Goal: Task Accomplishment & Management: Manage account settings

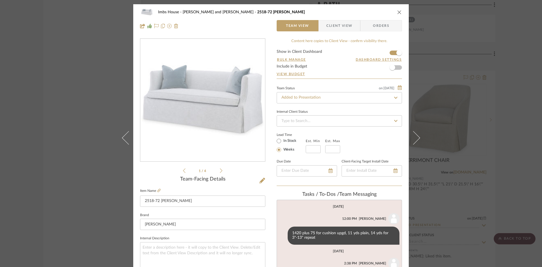
click at [397, 12] on icon "close" at bounding box center [399, 12] width 5 height 5
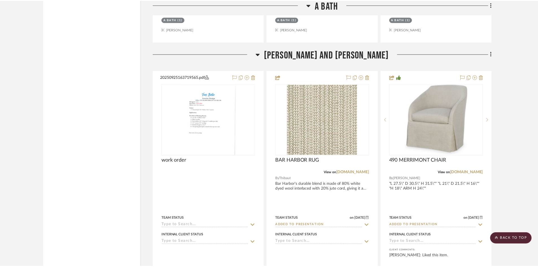
scroll to position [6774, 0]
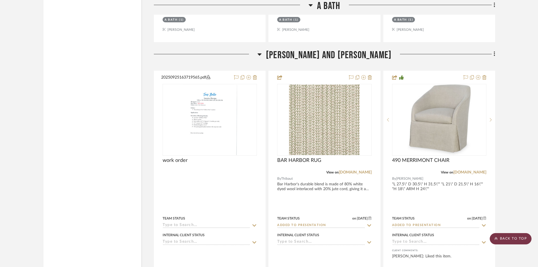
click at [513, 236] on scroll-to-top-button "BACK TO TOP" at bounding box center [511, 238] width 42 height 11
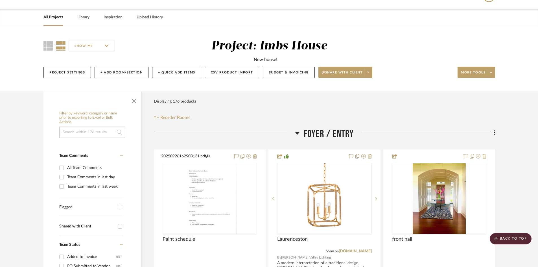
scroll to position [0, 0]
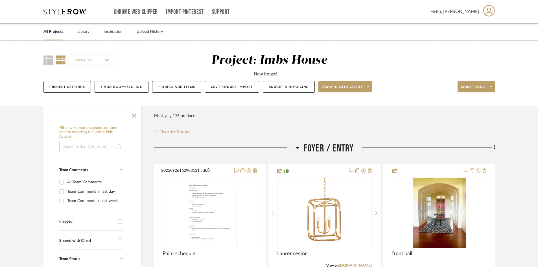
click at [54, 29] on link "All Projects" at bounding box center [53, 32] width 20 height 8
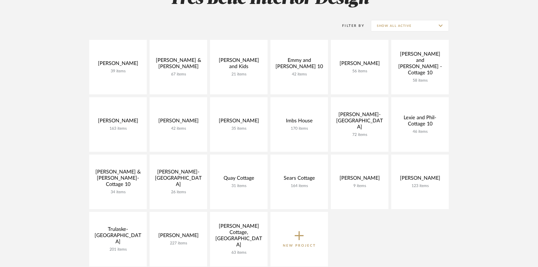
scroll to position [113, 0]
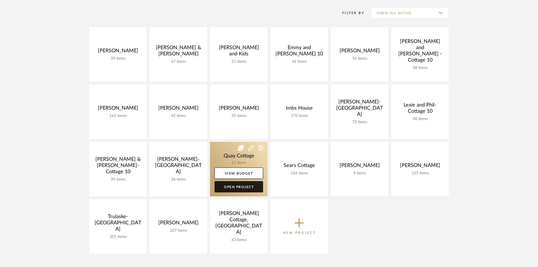
click at [241, 187] on link "Open Project" at bounding box center [239, 186] width 49 height 11
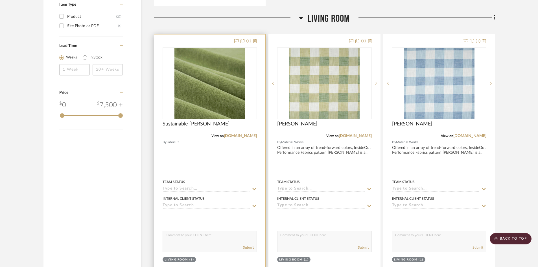
scroll to position [649, 0]
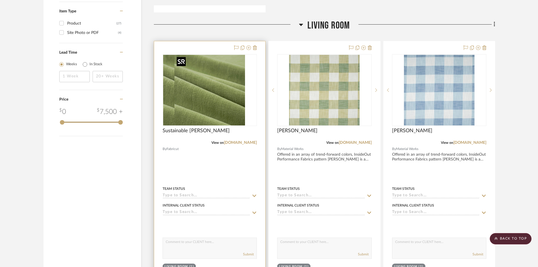
click at [205, 108] on div at bounding box center [210, 90] width 94 height 72
click at [202, 106] on img "0" at bounding box center [209, 90] width 71 height 71
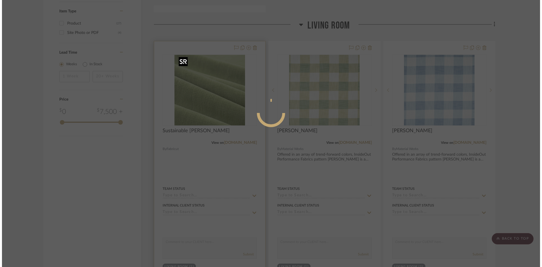
scroll to position [0, 0]
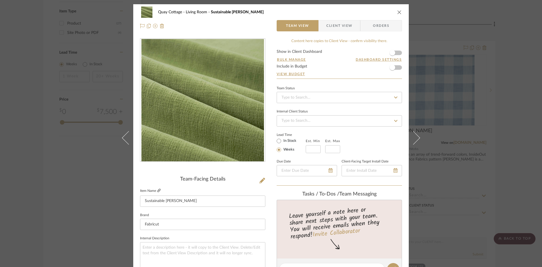
click at [157, 189] on icon at bounding box center [158, 190] width 3 height 3
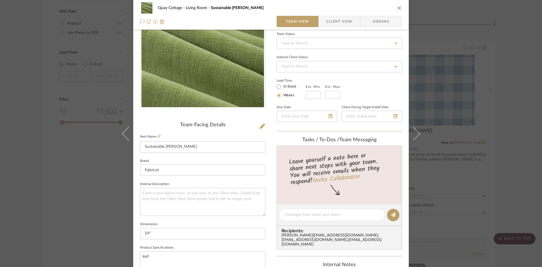
scroll to position [56, 0]
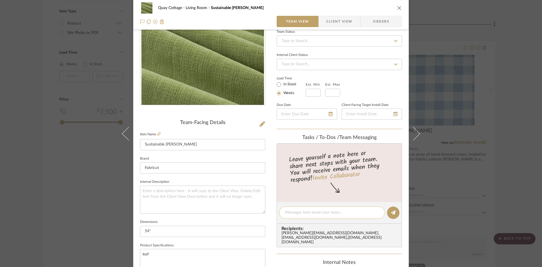
click at [297, 209] on div at bounding box center [332, 212] width 106 height 12
click at [296, 213] on textarea at bounding box center [332, 212] width 94 height 6
type textarea "$81/retail"
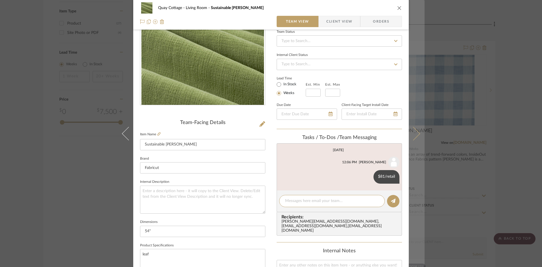
click at [417, 133] on icon at bounding box center [413, 133] width 14 height 14
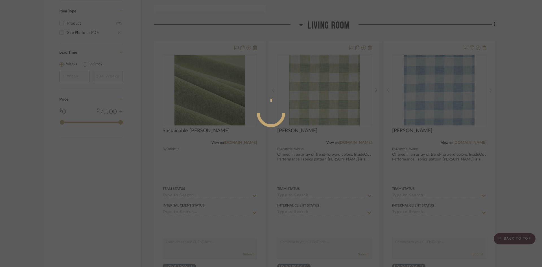
scroll to position [0, 0]
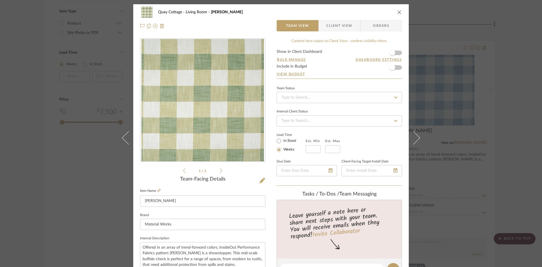
click at [183, 169] on icon at bounding box center [184, 170] width 3 height 5
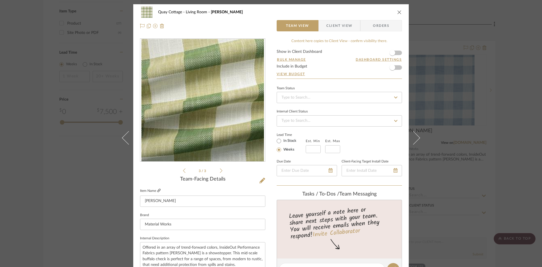
click at [157, 191] on icon at bounding box center [158, 190] width 3 height 3
click at [397, 11] on icon "close" at bounding box center [399, 12] width 5 height 5
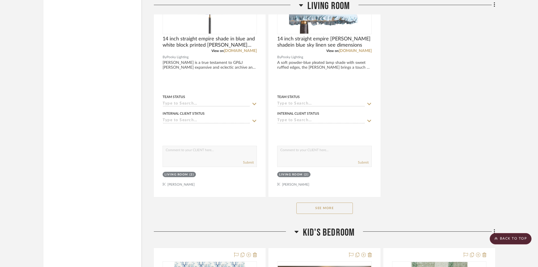
scroll to position [1242, 0]
click at [327, 206] on button "See More" at bounding box center [324, 207] width 56 height 11
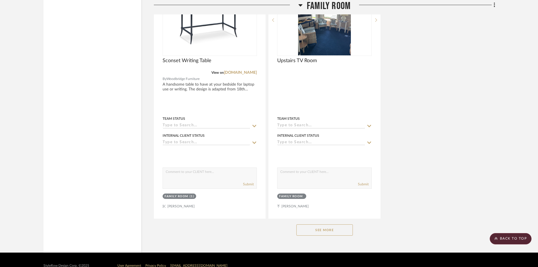
scroll to position [3048, 0]
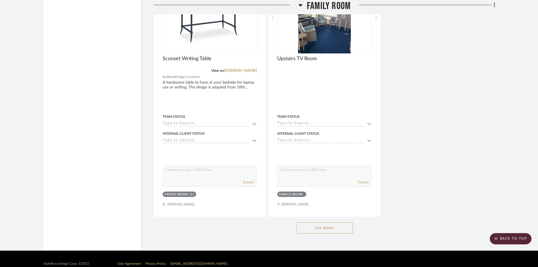
click at [326, 226] on button "See More" at bounding box center [324, 227] width 56 height 11
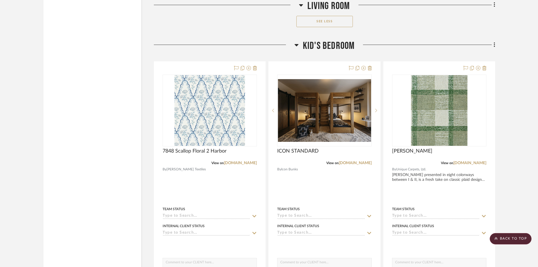
scroll to position [1957, 0]
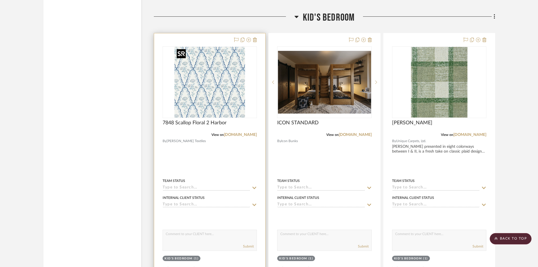
click at [206, 86] on img "0" at bounding box center [209, 82] width 71 height 71
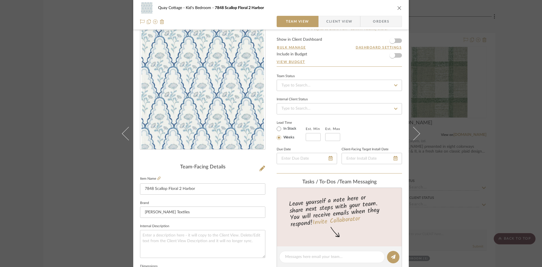
scroll to position [0, 0]
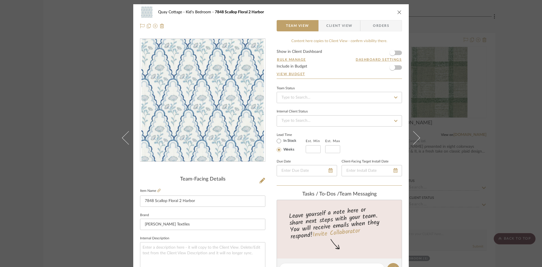
click at [397, 12] on icon "close" at bounding box center [399, 12] width 5 height 5
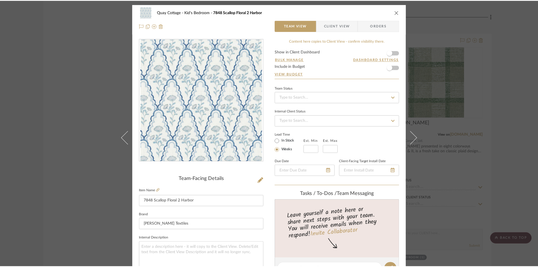
scroll to position [1957, 0]
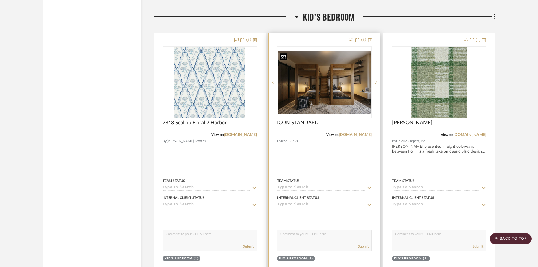
click at [319, 95] on img "0" at bounding box center [324, 82] width 93 height 63
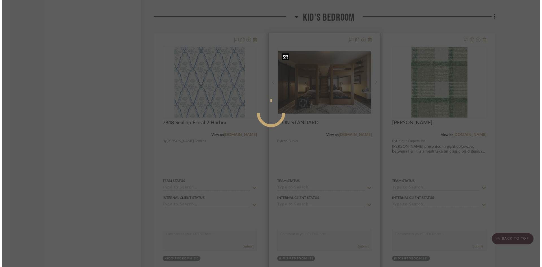
scroll to position [0, 0]
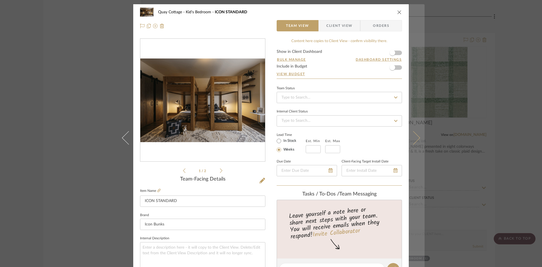
click at [417, 138] on icon at bounding box center [413, 138] width 14 height 14
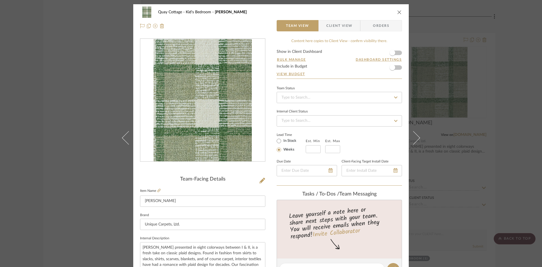
click at [397, 12] on icon "close" at bounding box center [399, 12] width 5 height 5
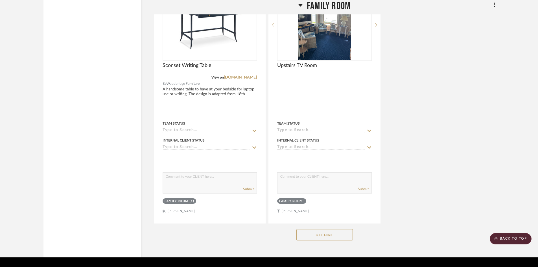
scroll to position [3058, 0]
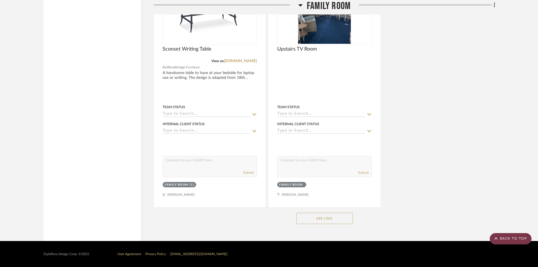
click at [518, 238] on scroll-to-top-button "BACK TO TOP" at bounding box center [511, 238] width 42 height 11
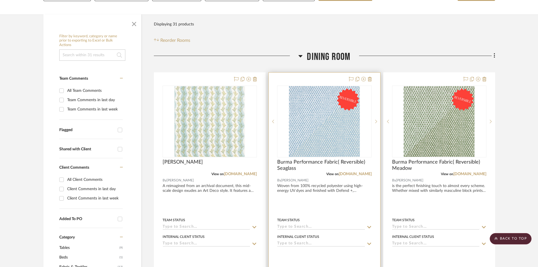
scroll to position [85, 0]
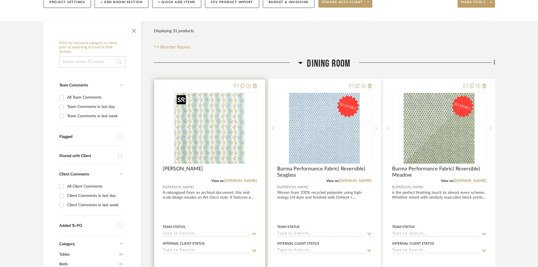
click at [207, 137] on img "0" at bounding box center [209, 128] width 71 height 71
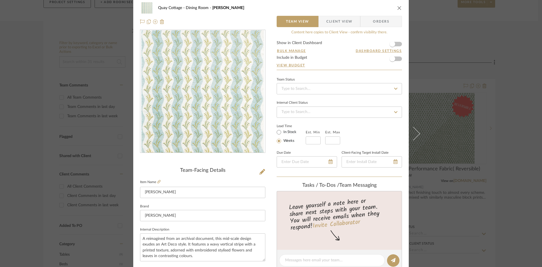
scroll to position [0, 0]
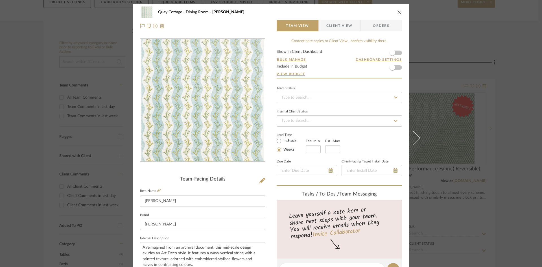
click at [397, 11] on icon "close" at bounding box center [399, 12] width 5 height 5
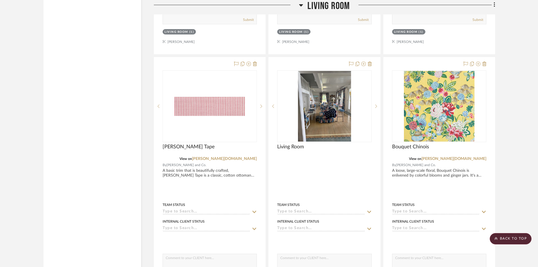
scroll to position [903, 0]
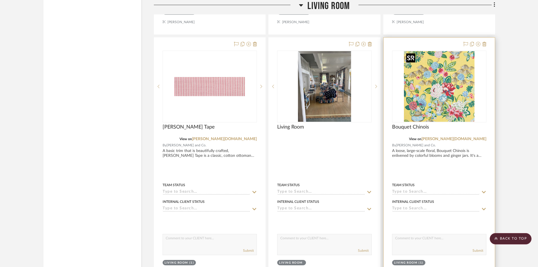
click at [442, 99] on img "0" at bounding box center [439, 86] width 71 height 71
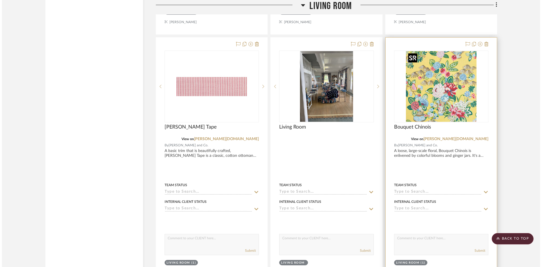
scroll to position [0, 0]
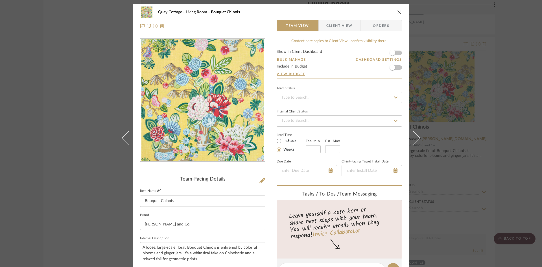
click at [157, 189] on icon at bounding box center [158, 190] width 3 height 3
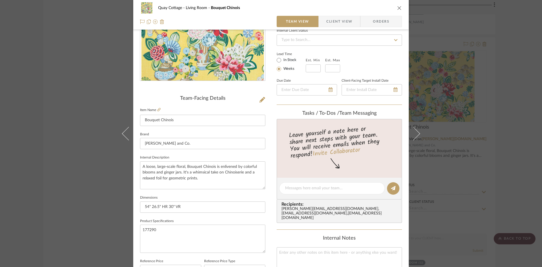
scroll to position [113, 0]
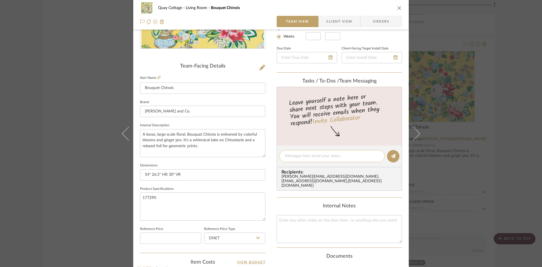
click at [296, 156] on textarea at bounding box center [332, 156] width 94 height 6
type textarea "$164 net"
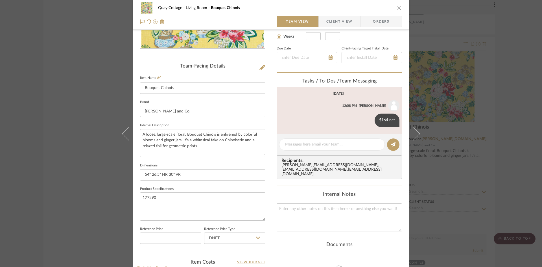
click at [399, 6] on icon "close" at bounding box center [399, 8] width 5 height 5
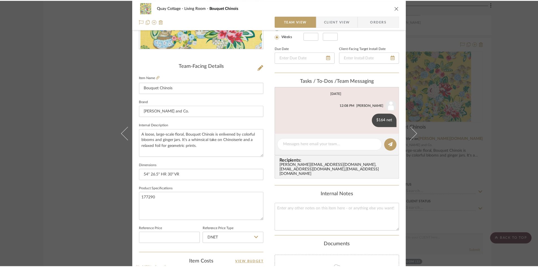
scroll to position [903, 0]
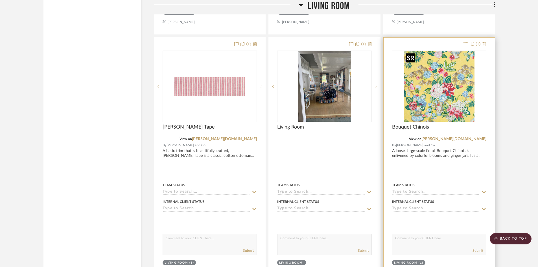
click at [421, 94] on img "0" at bounding box center [439, 86] width 71 height 71
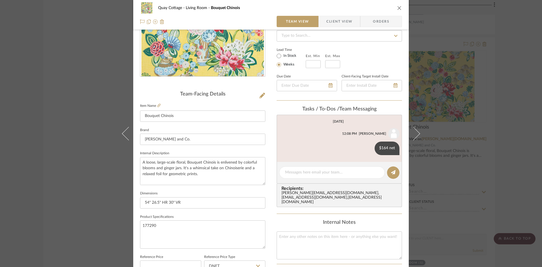
scroll to position [85, 0]
click at [397, 6] on icon "close" at bounding box center [399, 8] width 5 height 5
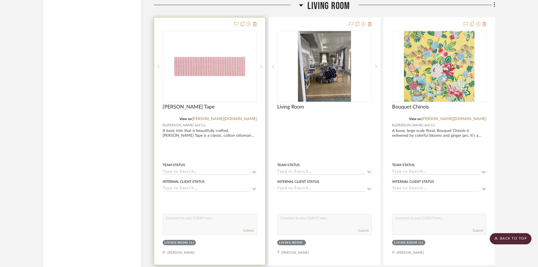
scroll to position [931, 0]
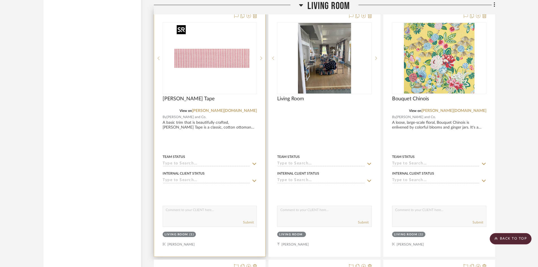
click at [199, 76] on div at bounding box center [210, 58] width 94 height 72
click at [198, 63] on img "0" at bounding box center [209, 58] width 71 height 71
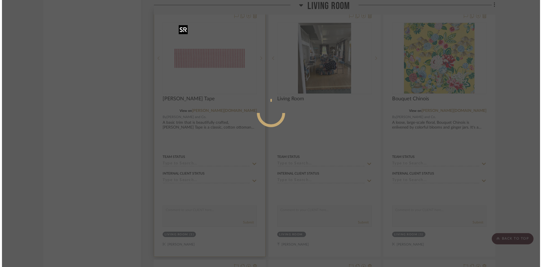
scroll to position [0, 0]
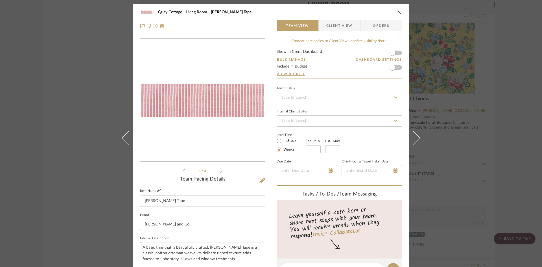
click at [157, 189] on icon at bounding box center [158, 190] width 3 height 3
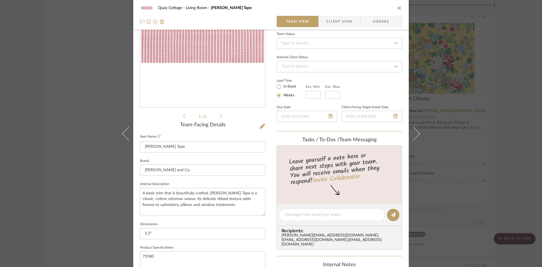
scroll to position [56, 0]
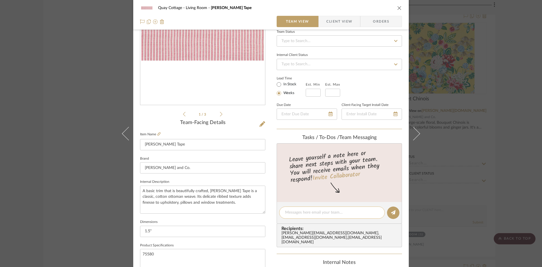
click at [312, 214] on textarea at bounding box center [332, 212] width 94 height 6
type textarea "44 net"
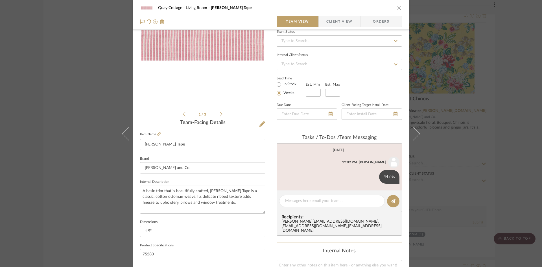
click at [398, 6] on icon "close" at bounding box center [399, 8] width 5 height 5
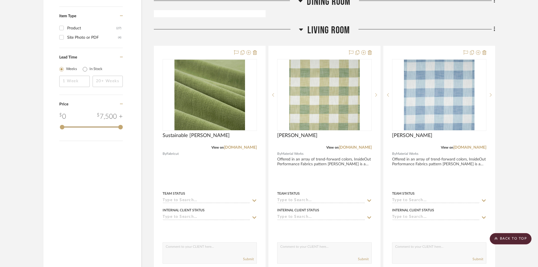
scroll to position [649, 0]
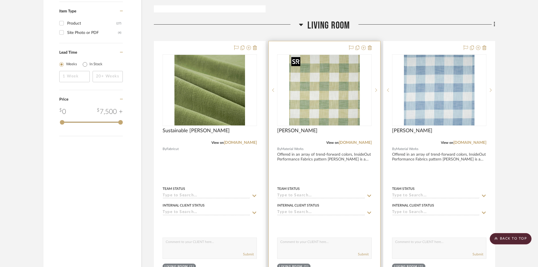
click at [323, 95] on img "0" at bounding box center [324, 90] width 71 height 71
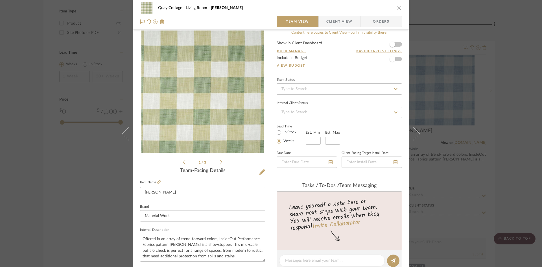
scroll to position [0, 0]
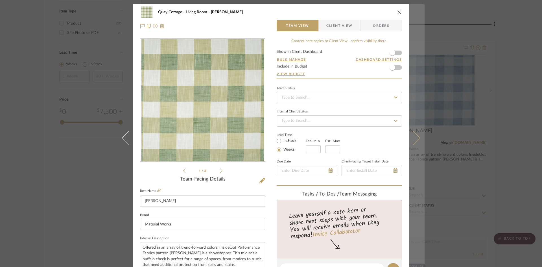
click at [414, 140] on icon at bounding box center [413, 138] width 14 height 14
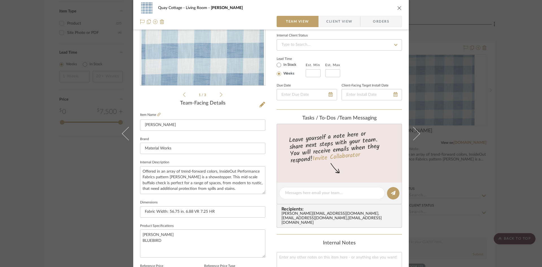
scroll to position [85, 0]
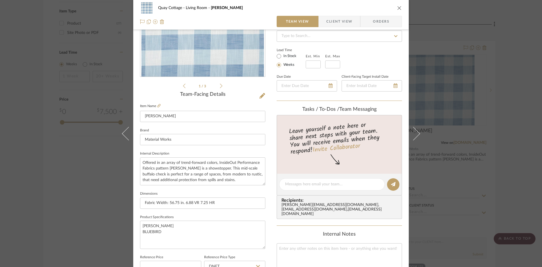
click at [398, 5] on button "close" at bounding box center [399, 7] width 5 height 5
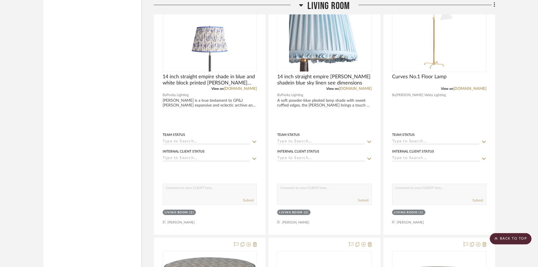
scroll to position [1214, 0]
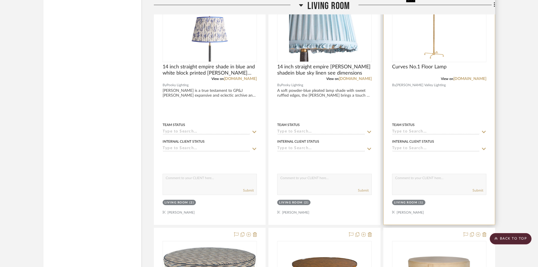
click at [0, 0] on img at bounding box center [0, 0] width 0 height 0
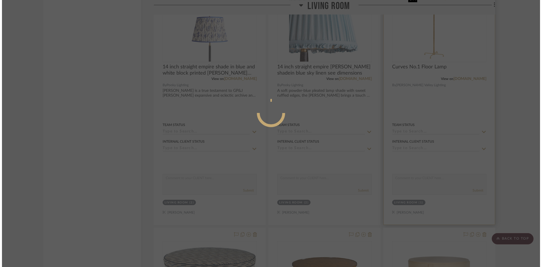
scroll to position [0, 0]
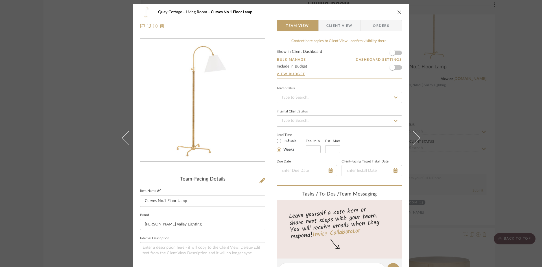
click at [157, 188] on link at bounding box center [158, 190] width 3 height 5
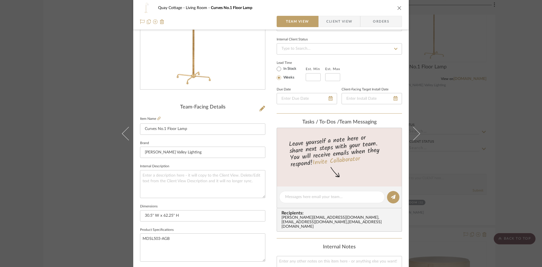
scroll to position [85, 0]
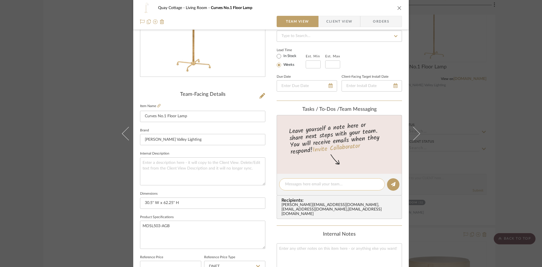
click at [285, 182] on textarea at bounding box center [332, 184] width 94 height 6
type textarea "736 net, 1380 retail"
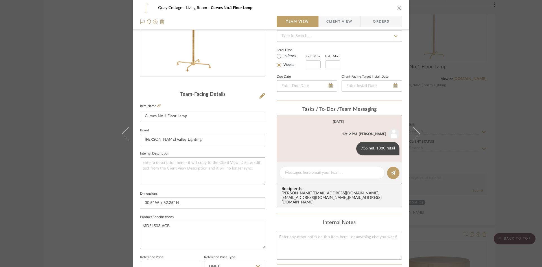
click at [397, 6] on icon "close" at bounding box center [399, 8] width 5 height 5
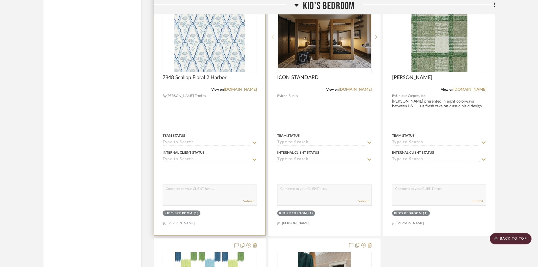
scroll to position [2004, 0]
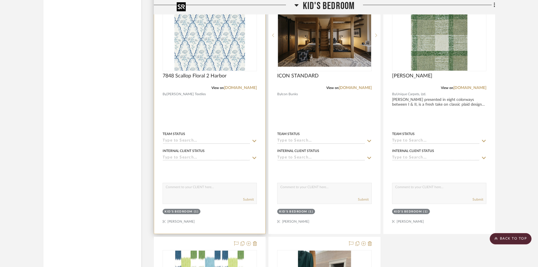
click at [200, 50] on img "0" at bounding box center [209, 35] width 71 height 71
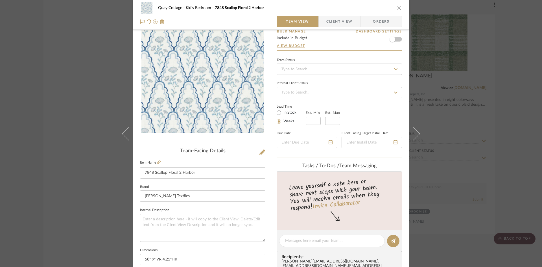
scroll to position [0, 0]
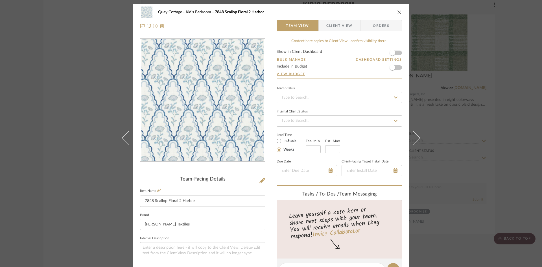
click at [398, 11] on icon "close" at bounding box center [399, 12] width 5 height 5
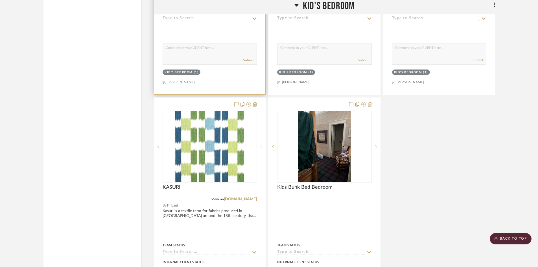
scroll to position [2202, 0]
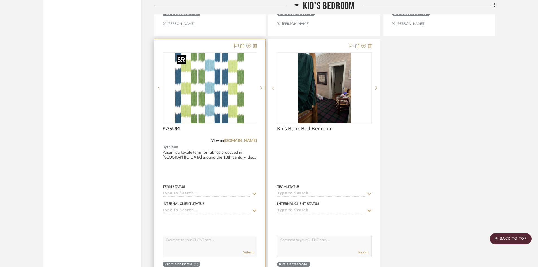
click at [204, 110] on img "0" at bounding box center [209, 88] width 71 height 71
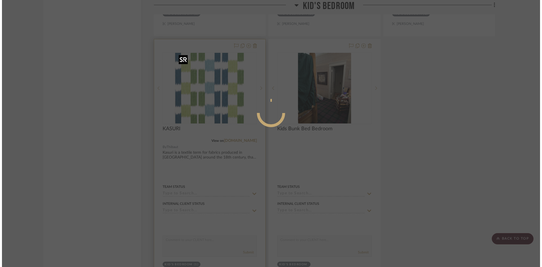
scroll to position [0, 0]
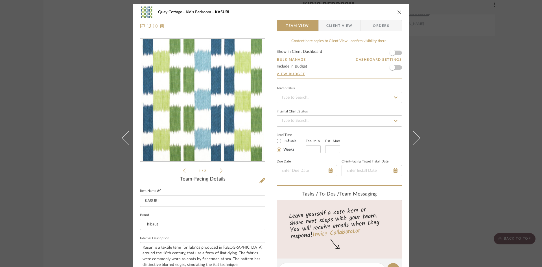
click at [157, 189] on icon at bounding box center [158, 190] width 3 height 3
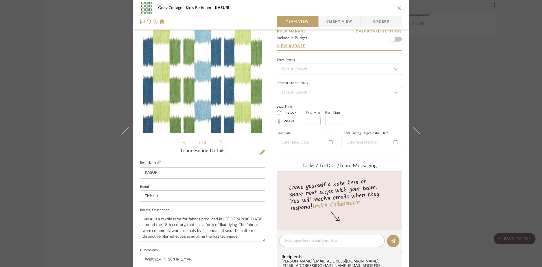
click at [312, 236] on div at bounding box center [332, 241] width 106 height 12
click at [311, 239] on textarea at bounding box center [332, 241] width 94 height 6
type textarea "$184 retail"
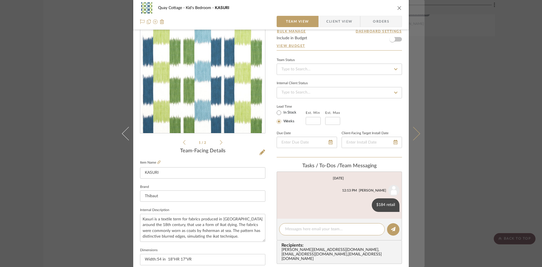
click at [418, 133] on button at bounding box center [417, 133] width 16 height 267
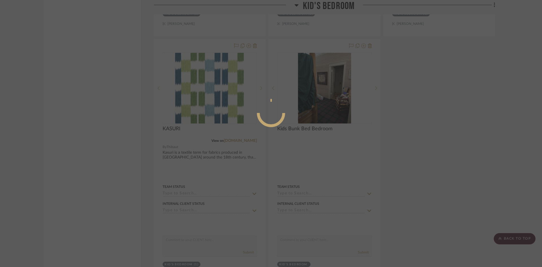
scroll to position [0, 0]
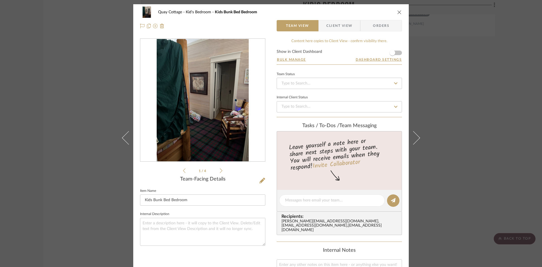
click at [397, 12] on icon "close" at bounding box center [399, 12] width 5 height 5
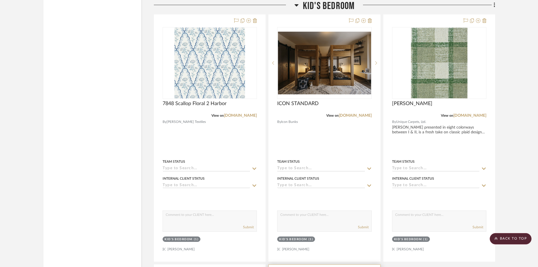
scroll to position [1976, 0]
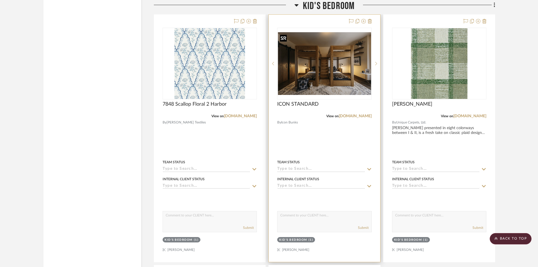
click at [332, 83] on img "0" at bounding box center [324, 63] width 93 height 63
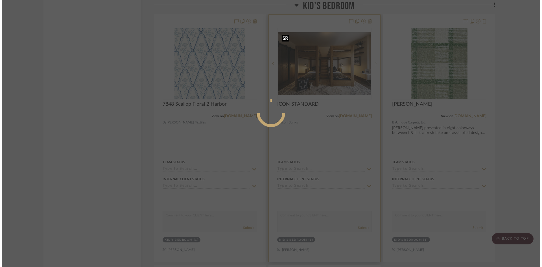
scroll to position [0, 0]
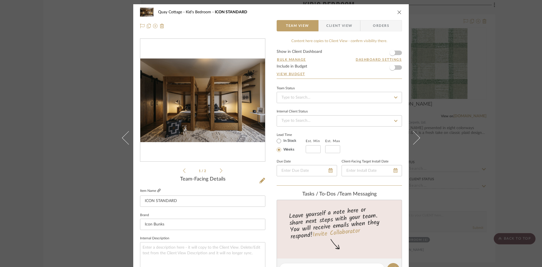
click at [157, 188] on link at bounding box center [158, 190] width 3 height 5
click at [399, 12] on icon "close" at bounding box center [399, 12] width 5 height 5
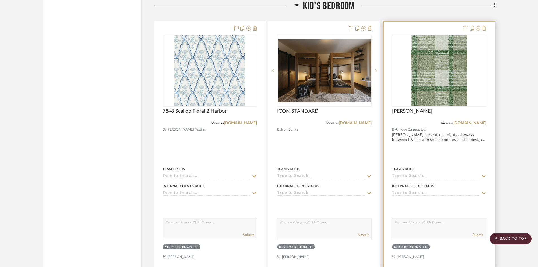
scroll to position [1948, 0]
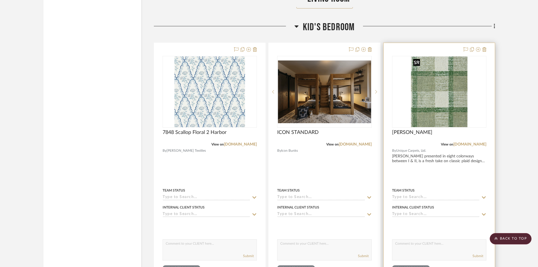
click at [437, 76] on img "0" at bounding box center [439, 91] width 56 height 71
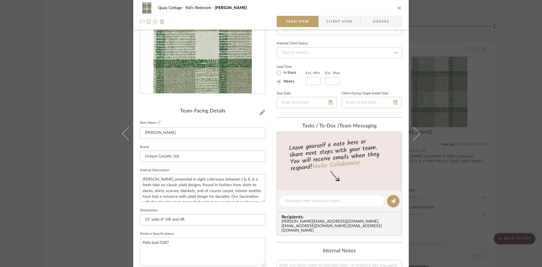
scroll to position [85, 0]
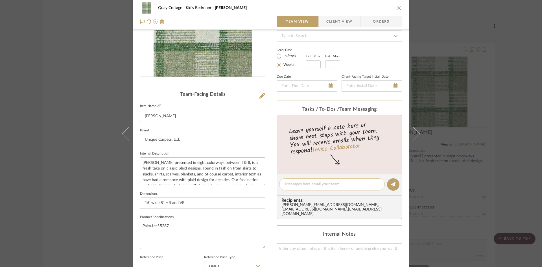
click at [313, 186] on textarea at bounding box center [332, 184] width 94 height 6
type textarea "$50.04 net/square yard"
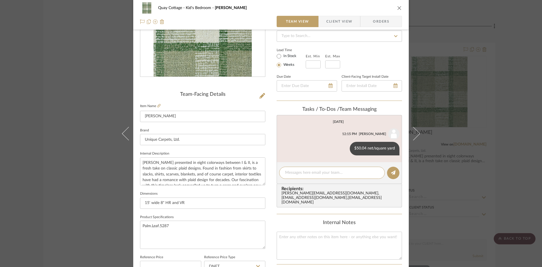
click at [397, 6] on icon "close" at bounding box center [399, 8] width 5 height 5
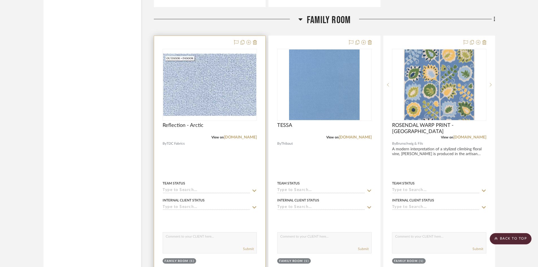
scroll to position [2484, 0]
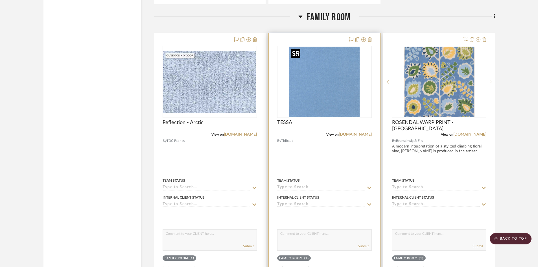
click at [337, 98] on img "0" at bounding box center [324, 82] width 71 height 71
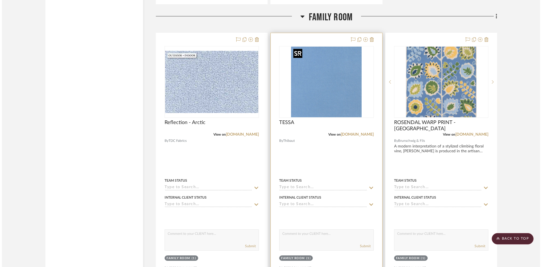
scroll to position [0, 0]
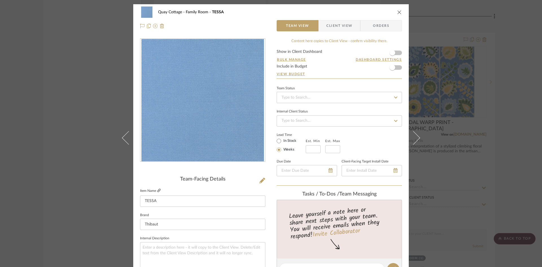
click at [158, 189] on icon at bounding box center [158, 190] width 3 height 3
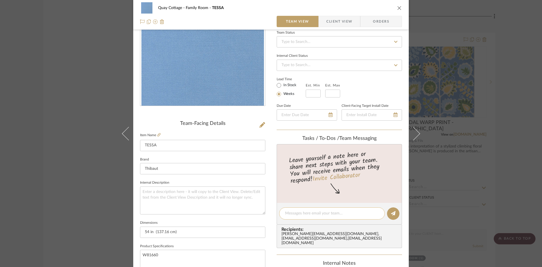
scroll to position [56, 0]
click at [312, 212] on textarea at bounding box center [332, 212] width 94 height 6
type textarea "$124 retail"
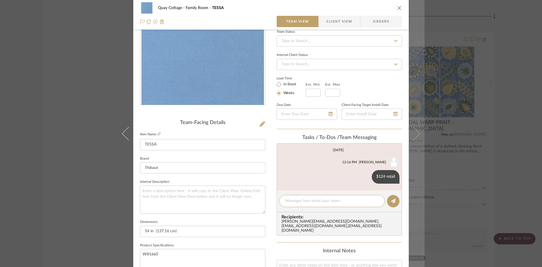
click at [417, 131] on button at bounding box center [417, 133] width 16 height 267
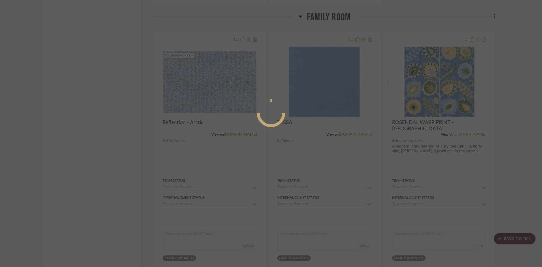
scroll to position [0, 0]
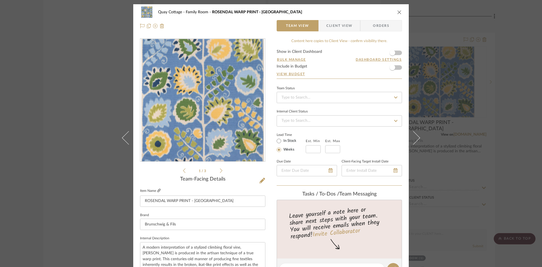
click at [157, 189] on icon at bounding box center [158, 190] width 3 height 3
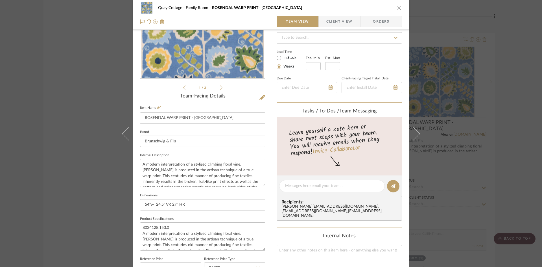
scroll to position [85, 0]
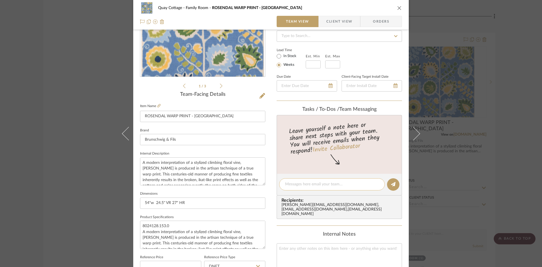
click at [290, 184] on textarea at bounding box center [332, 184] width 94 height 6
type textarea "$402 retail"
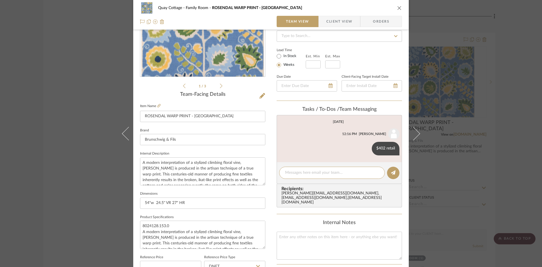
click at [397, 5] on button "close" at bounding box center [399, 7] width 5 height 5
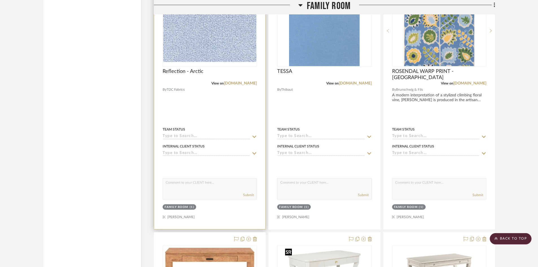
scroll to position [2512, 0]
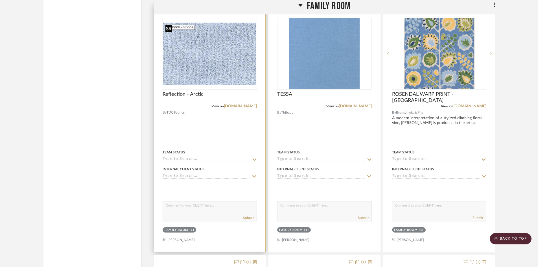
click at [217, 63] on img "0" at bounding box center [209, 54] width 93 height 62
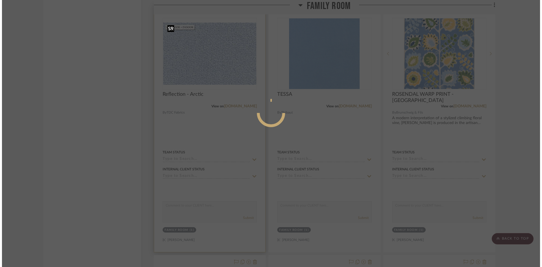
scroll to position [0, 0]
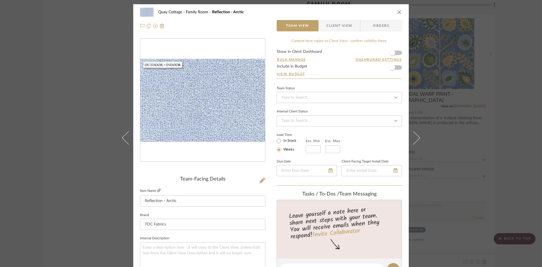
click at [157, 189] on icon at bounding box center [158, 190] width 3 height 3
click at [397, 10] on icon "close" at bounding box center [399, 12] width 5 height 5
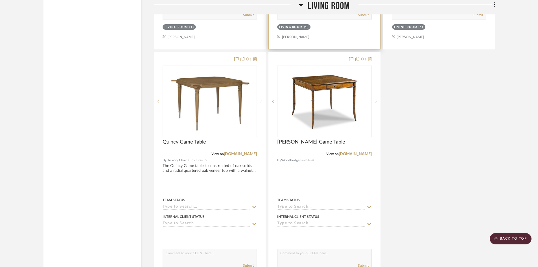
scroll to position [1675, 0]
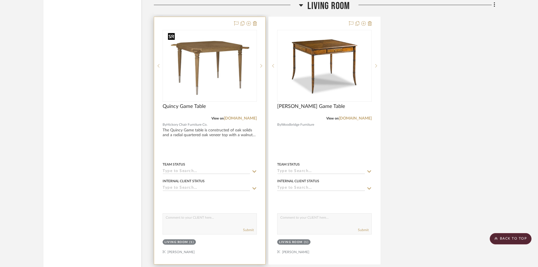
click at [205, 84] on img "0" at bounding box center [210, 65] width 88 height 71
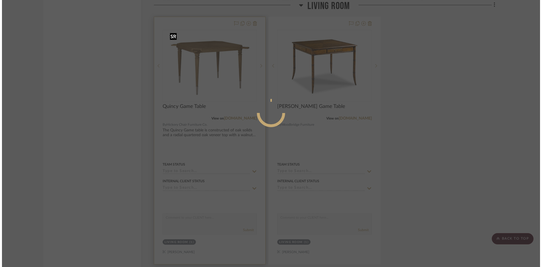
scroll to position [0, 0]
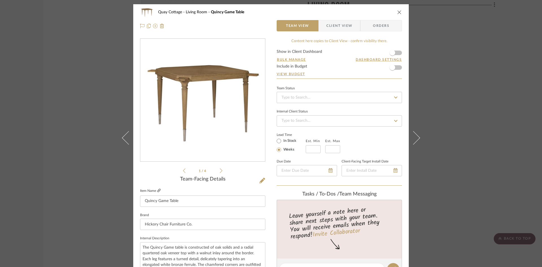
click at [157, 189] on icon at bounding box center [158, 190] width 3 height 3
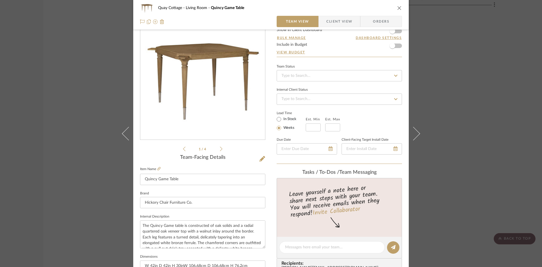
scroll to position [85, 0]
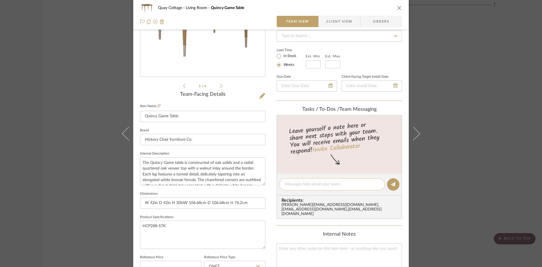
click at [300, 181] on textarea at bounding box center [332, 184] width 94 height 6
type textarea "$6300 Retail, $2100 net"
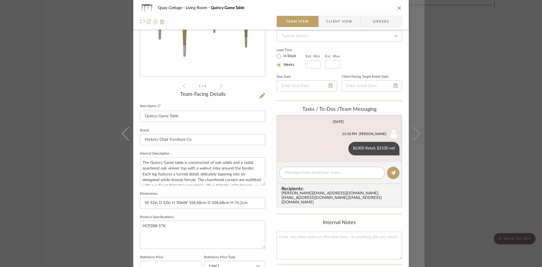
click at [414, 133] on icon at bounding box center [413, 133] width 14 height 14
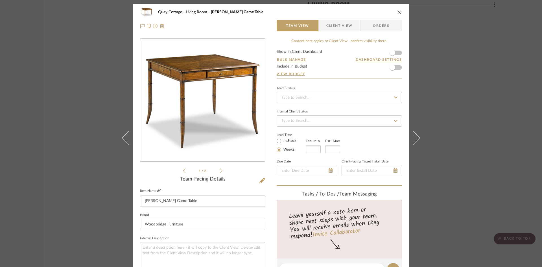
click at [157, 190] on icon at bounding box center [158, 190] width 3 height 3
click at [398, 10] on icon "close" at bounding box center [399, 12] width 5 height 5
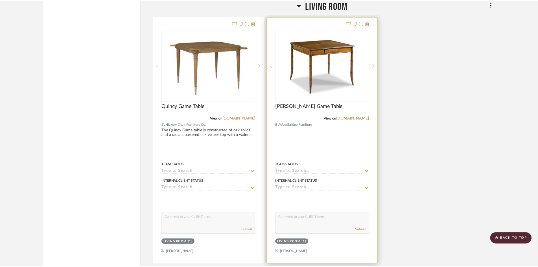
scroll to position [1675, 0]
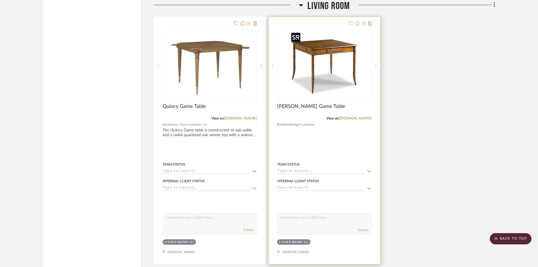
click at [323, 74] on img "0" at bounding box center [324, 65] width 71 height 71
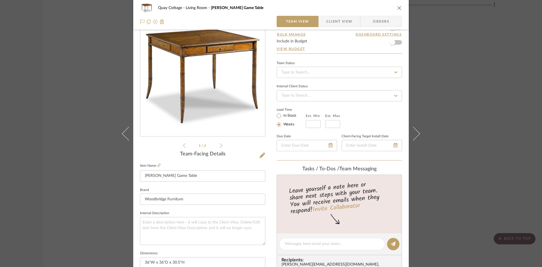
scroll to position [56, 0]
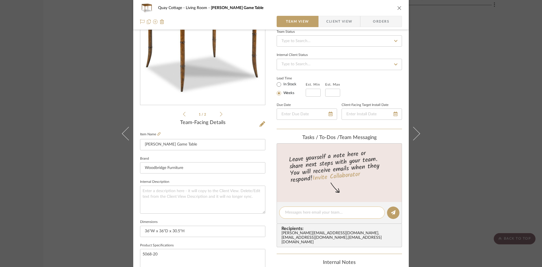
click at [309, 214] on textarea at bounding box center [332, 212] width 94 height 6
type textarea "$895 net"
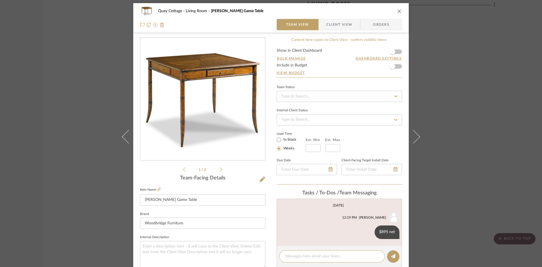
scroll to position [0, 0]
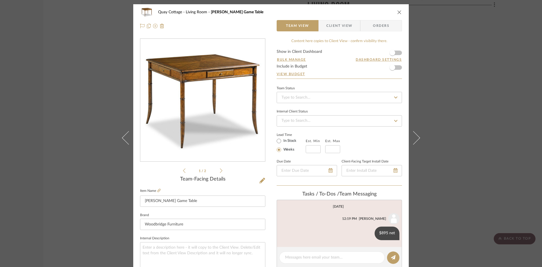
click at [399, 10] on icon "close" at bounding box center [399, 12] width 5 height 5
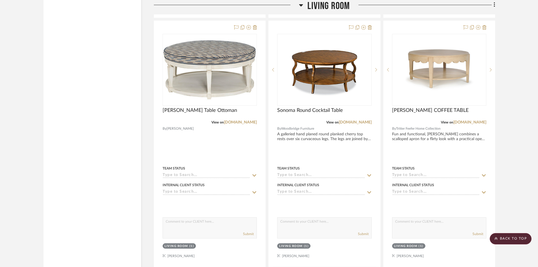
scroll to position [1421, 0]
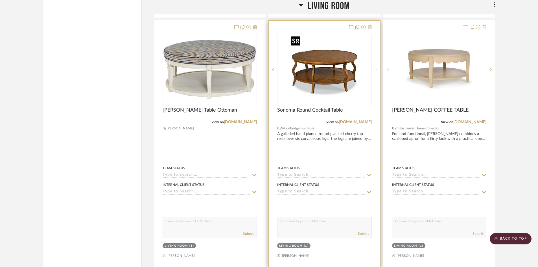
click at [324, 73] on img "0" at bounding box center [324, 69] width 71 height 71
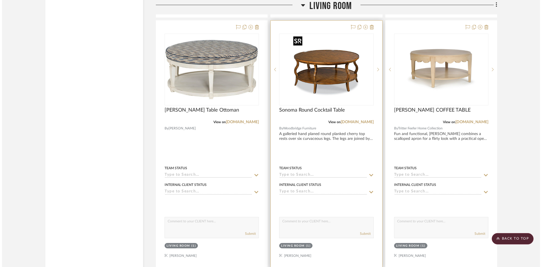
scroll to position [0, 0]
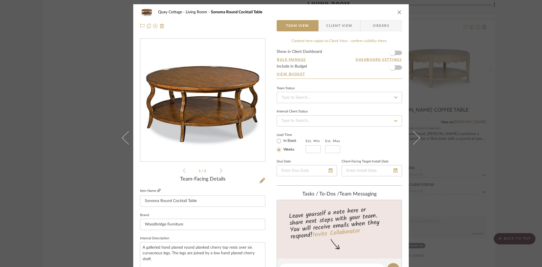
click at [157, 189] on icon at bounding box center [158, 190] width 3 height 3
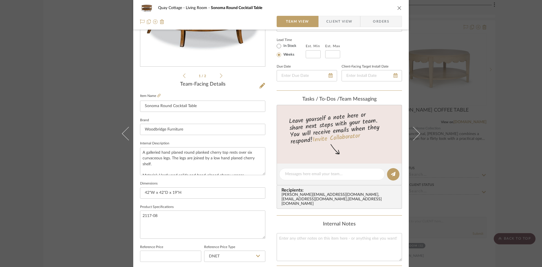
scroll to position [113, 0]
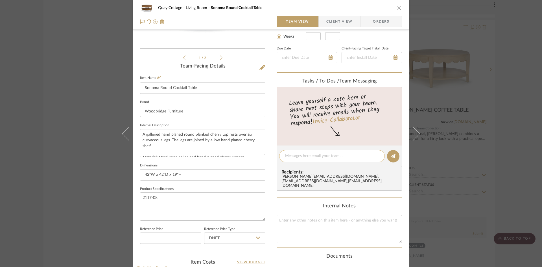
click at [305, 155] on textarea at bounding box center [332, 156] width 94 height 6
type textarea "995 net, plus 350 net to custom color"
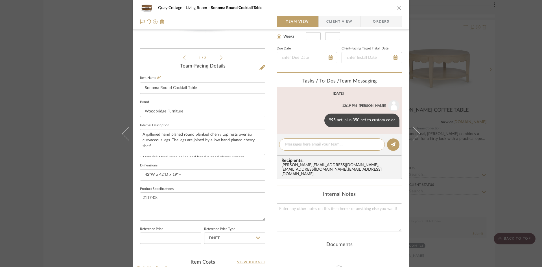
click at [397, 6] on icon "close" at bounding box center [399, 8] width 5 height 5
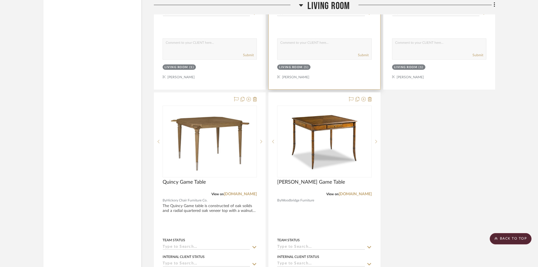
scroll to position [1703, 0]
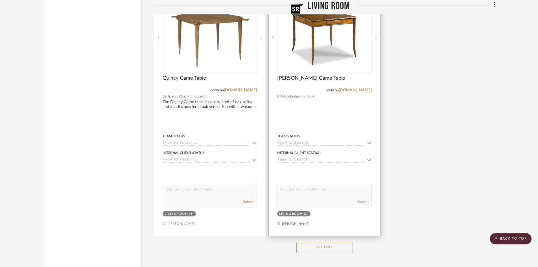
click at [334, 39] on img "0" at bounding box center [324, 37] width 71 height 71
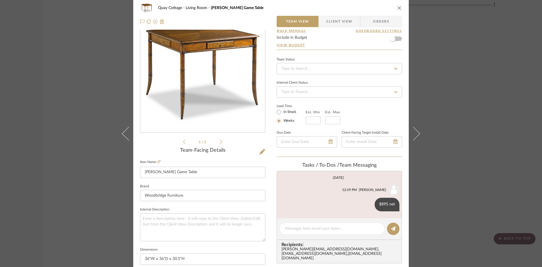
scroll to position [56, 0]
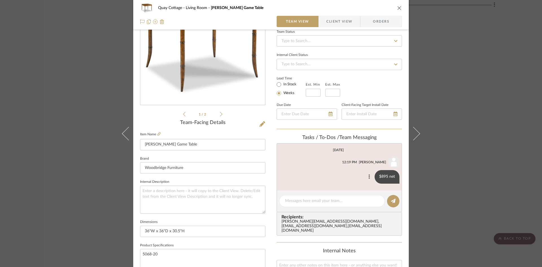
click at [366, 175] on button at bounding box center [369, 176] width 7 height 7
click at [350, 169] on span "Edit Message" at bounding box center [340, 169] width 23 height 5
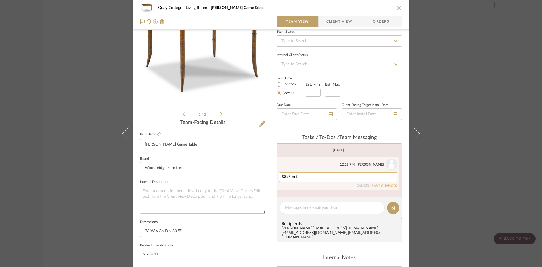
click at [318, 177] on textarea "$895 net" at bounding box center [338, 177] width 113 height 5
type textarea "$895 net, plus 350 to custom color"
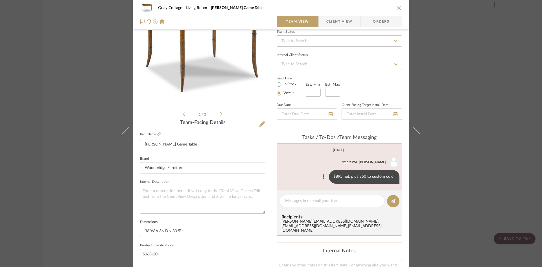
click at [398, 7] on icon "close" at bounding box center [399, 8] width 5 height 5
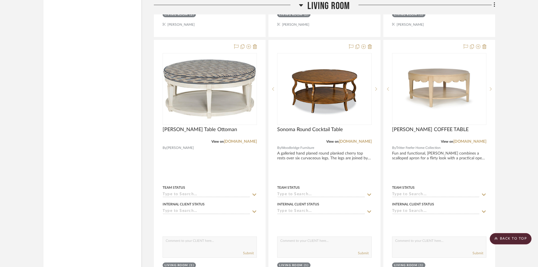
scroll to position [1393, 0]
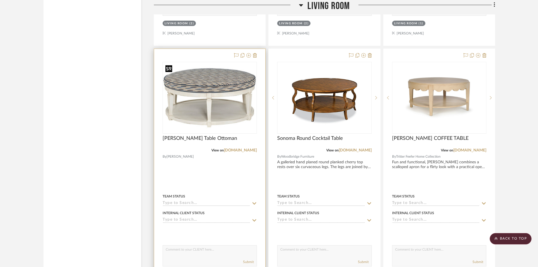
click at [198, 108] on img "0" at bounding box center [209, 98] width 93 height 70
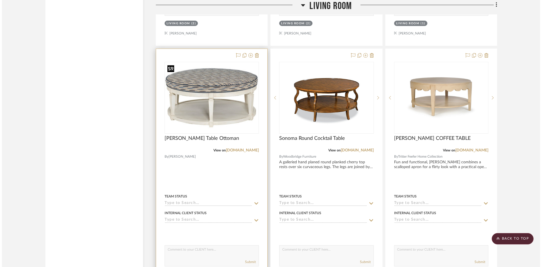
scroll to position [0, 0]
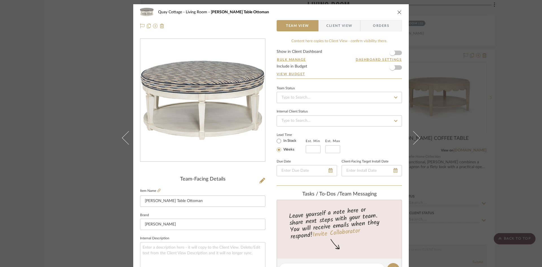
click at [397, 11] on icon "close" at bounding box center [399, 12] width 5 height 5
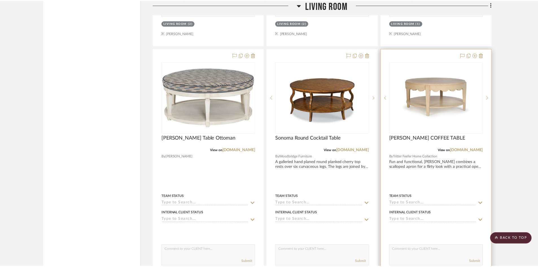
scroll to position [1393, 0]
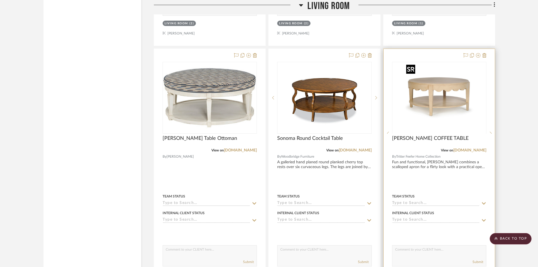
click at [445, 97] on img "0" at bounding box center [439, 97] width 71 height 71
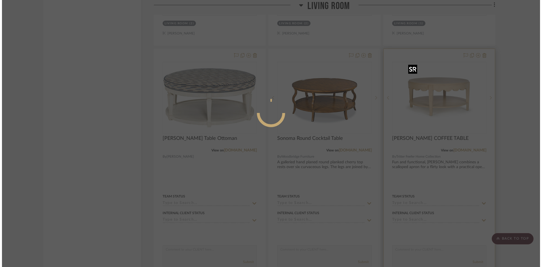
scroll to position [0, 0]
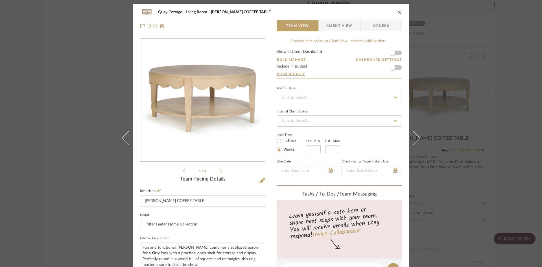
click at [399, 10] on icon "close" at bounding box center [399, 12] width 5 height 5
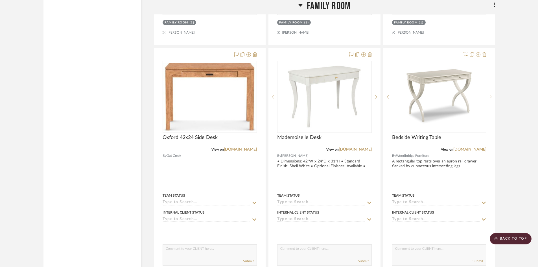
scroll to position [2747, 0]
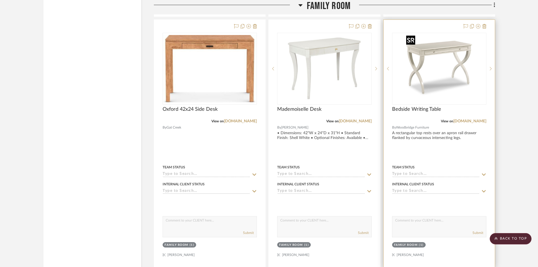
click at [453, 78] on div at bounding box center [439, 69] width 94 height 72
click at [453, 78] on img "0" at bounding box center [439, 68] width 71 height 71
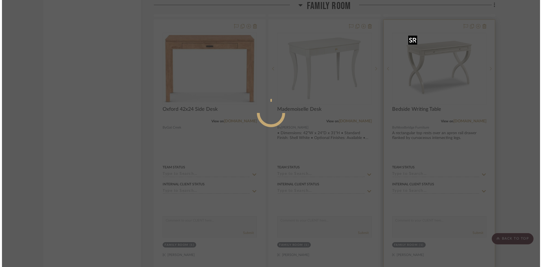
scroll to position [0, 0]
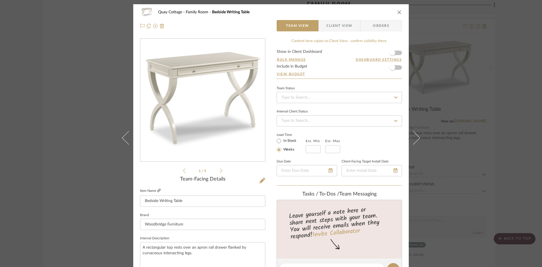
click at [157, 190] on icon at bounding box center [158, 190] width 3 height 3
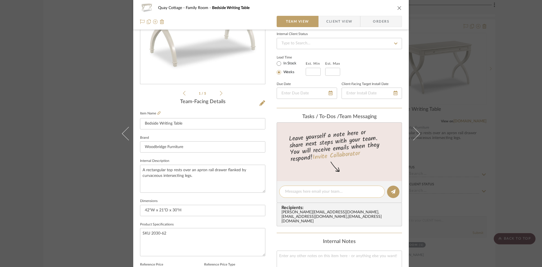
scroll to position [85, 0]
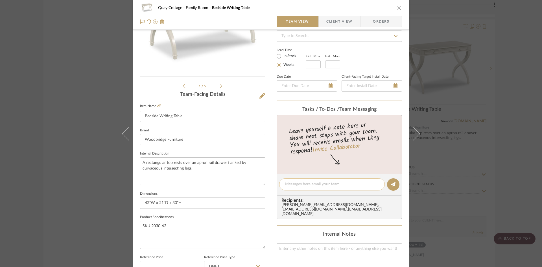
click at [325, 183] on textarea at bounding box center [332, 184] width 94 height 6
type textarea "$895 net, plus $300 to custom color"
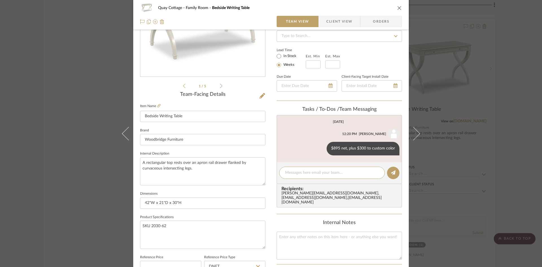
click at [397, 6] on icon "close" at bounding box center [399, 8] width 5 height 5
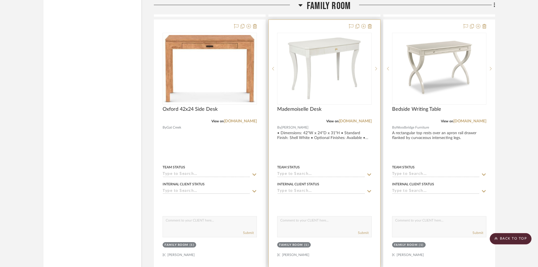
scroll to position [2719, 0]
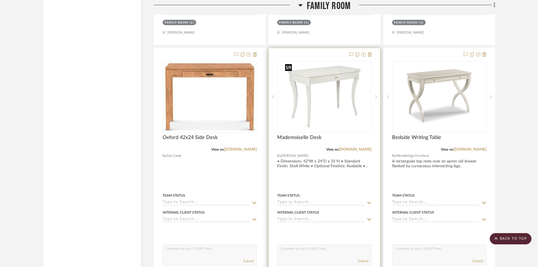
click at [333, 105] on img "0" at bounding box center [324, 97] width 83 height 71
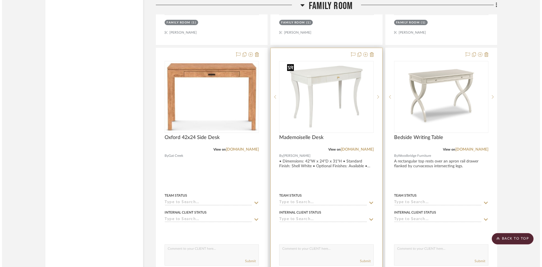
scroll to position [0, 0]
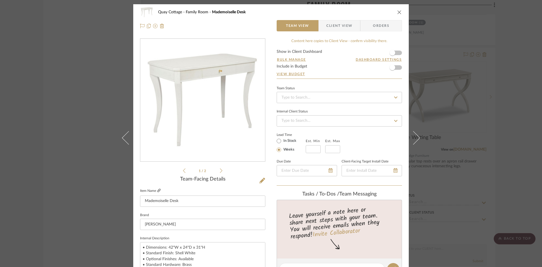
click at [157, 188] on link at bounding box center [158, 190] width 3 height 5
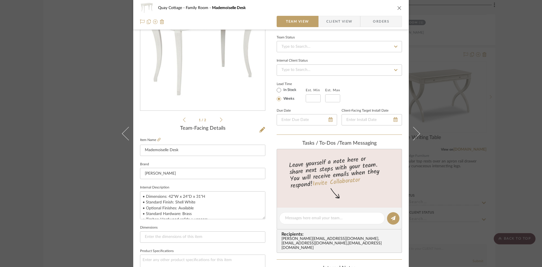
scroll to position [56, 0]
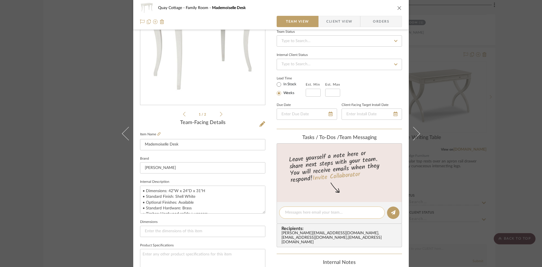
click at [306, 209] on textarea at bounding box center [332, 212] width 94 height 6
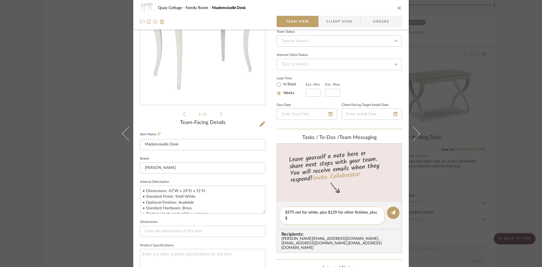
scroll to position [0, 0]
type textarea "$575 net for white, plus $129 for other finishes, plus $279 for custom"
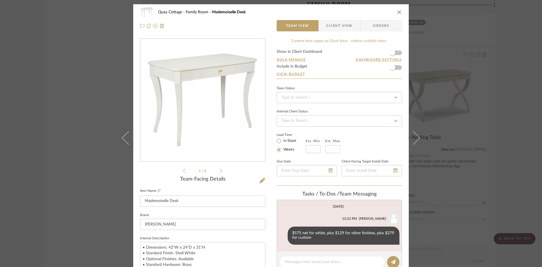
click at [398, 10] on icon "close" at bounding box center [399, 12] width 5 height 5
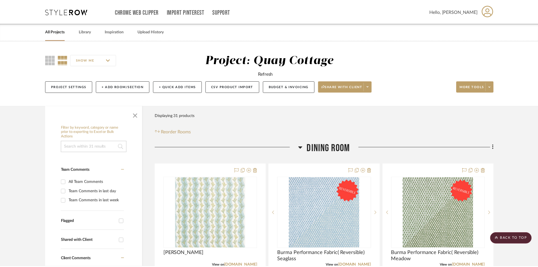
scroll to position [2719, 0]
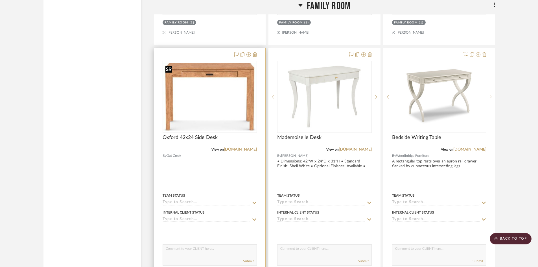
click at [188, 111] on img "0" at bounding box center [209, 96] width 93 height 67
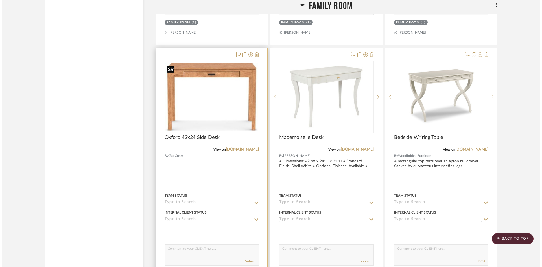
scroll to position [0, 0]
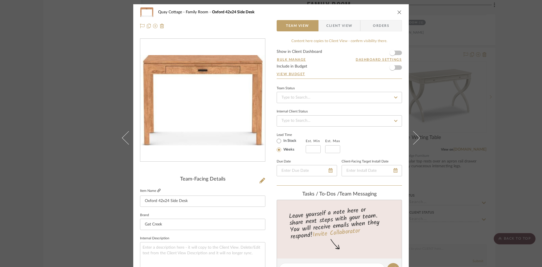
click at [157, 189] on icon at bounding box center [158, 190] width 3 height 3
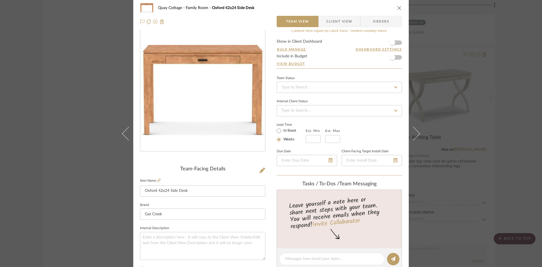
scroll to position [28, 0]
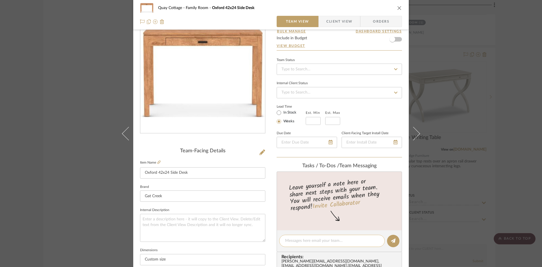
click at [318, 239] on textarea at bounding box center [332, 241] width 94 height 6
click at [294, 240] on textarea "$2054, on sale for" at bounding box center [332, 241] width 94 height 6
click at [338, 242] on textarea "$2058, on sale for" at bounding box center [332, 241] width 94 height 6
type textarea "$2058, on sale for $1544"
click at [391, 238] on icon at bounding box center [393, 240] width 5 height 5
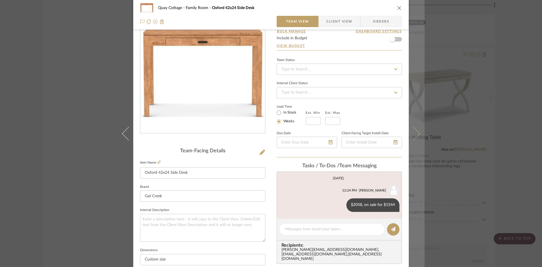
click at [412, 130] on icon at bounding box center [413, 133] width 14 height 14
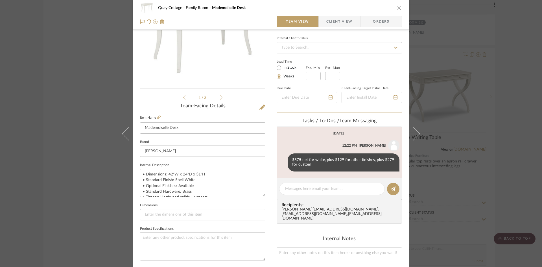
scroll to position [0, 0]
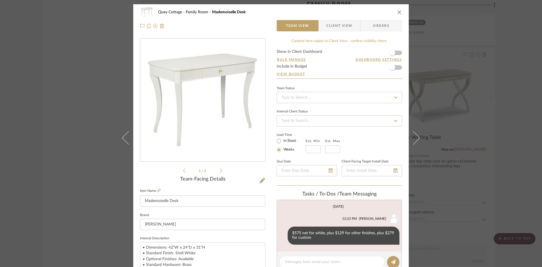
click at [399, 12] on icon "close" at bounding box center [399, 12] width 5 height 5
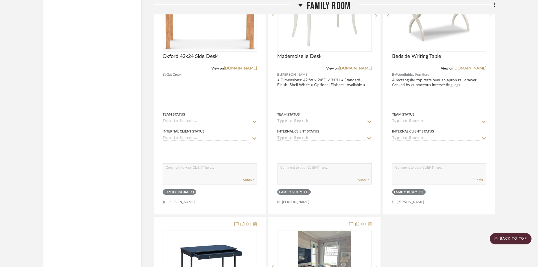
scroll to position [2889, 0]
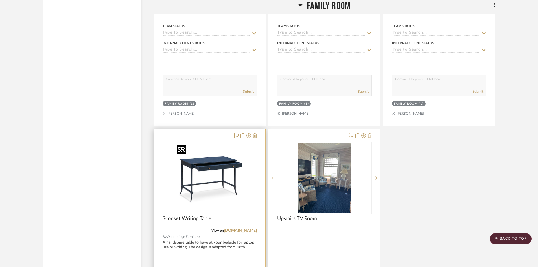
click at [216, 193] on div at bounding box center [210, 178] width 94 height 72
click at [208, 185] on img "0" at bounding box center [209, 178] width 71 height 71
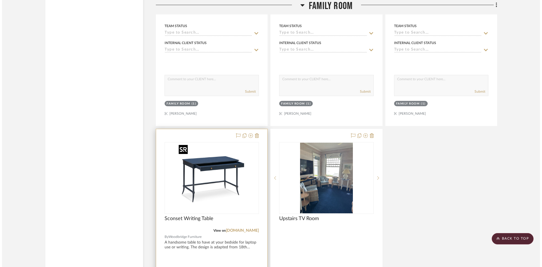
scroll to position [0, 0]
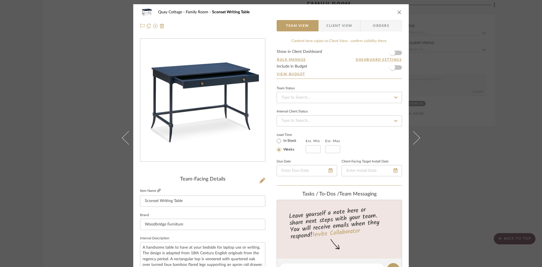
click at [157, 189] on icon at bounding box center [158, 190] width 3 height 3
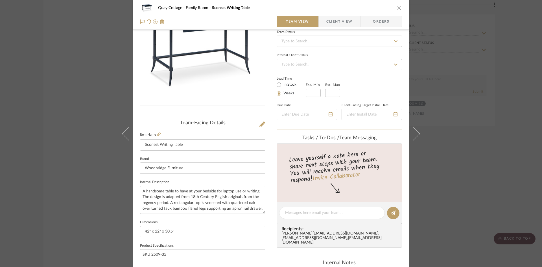
scroll to position [56, 0]
click at [320, 212] on textarea at bounding box center [332, 212] width 94 height 6
type textarea "$795, plus 300 for custom paint"
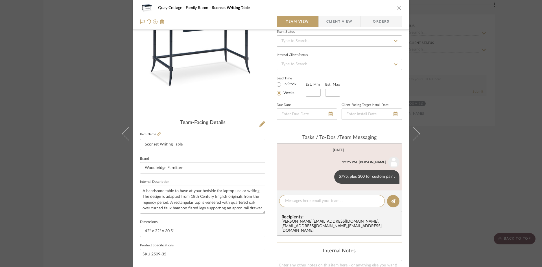
click at [397, 8] on icon "close" at bounding box center [399, 8] width 5 height 5
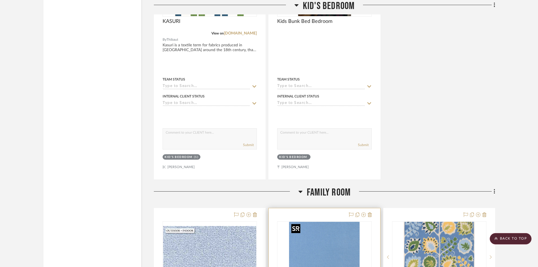
scroll to position [2183, 0]
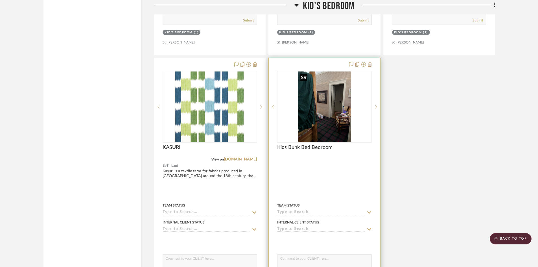
click at [329, 124] on img "0" at bounding box center [324, 106] width 53 height 71
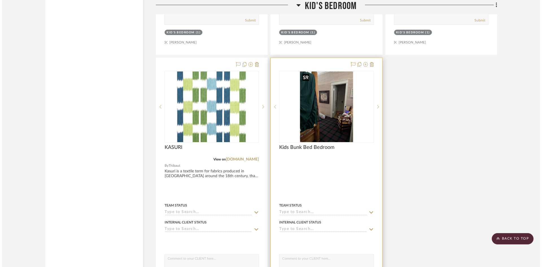
scroll to position [0, 0]
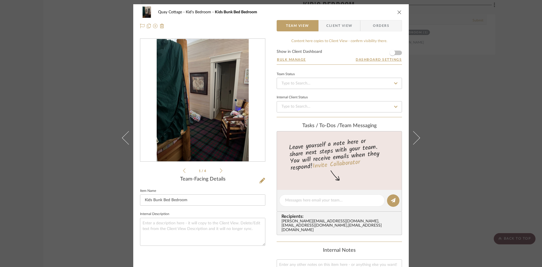
click at [220, 170] on icon at bounding box center [221, 170] width 3 height 5
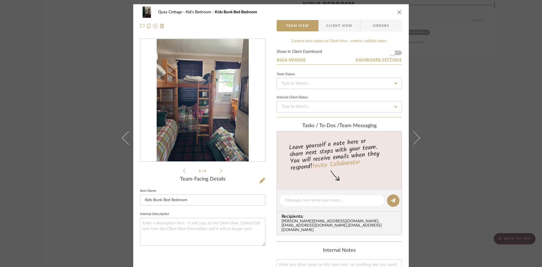
click at [220, 170] on icon at bounding box center [221, 170] width 3 height 5
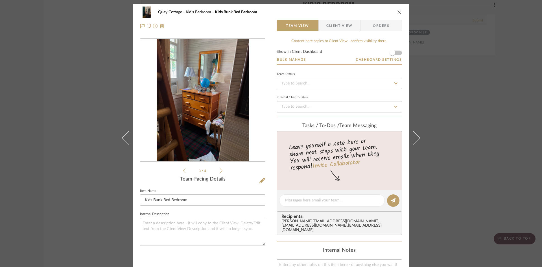
click at [220, 170] on icon at bounding box center [221, 170] width 3 height 5
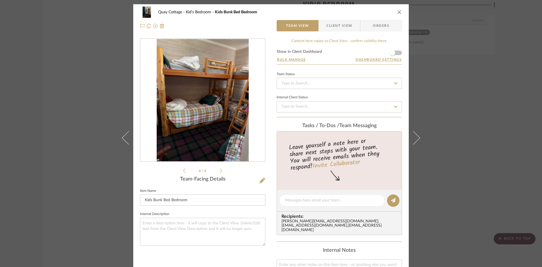
click at [397, 13] on icon "close" at bounding box center [399, 12] width 5 height 5
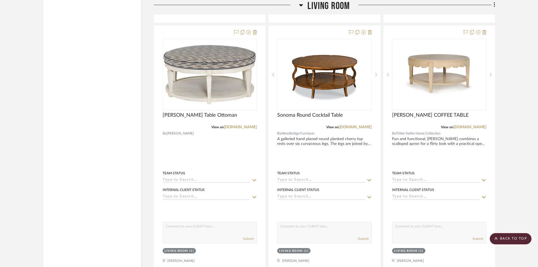
scroll to position [1421, 0]
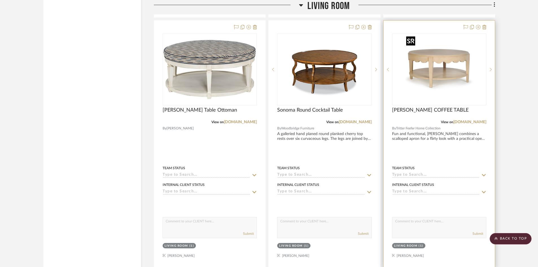
click at [425, 90] on img "0" at bounding box center [439, 69] width 71 height 71
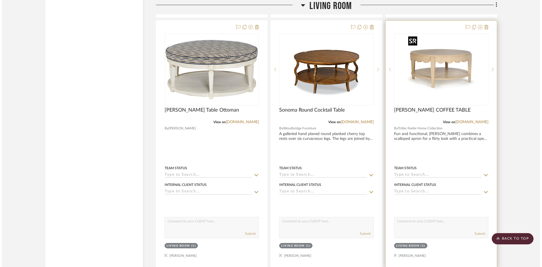
scroll to position [0, 0]
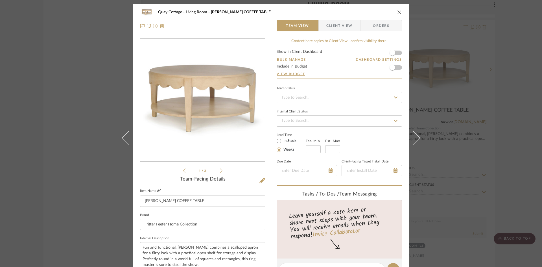
click at [158, 189] on icon at bounding box center [158, 190] width 3 height 3
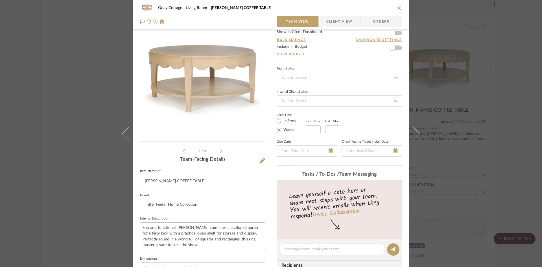
scroll to position [28, 0]
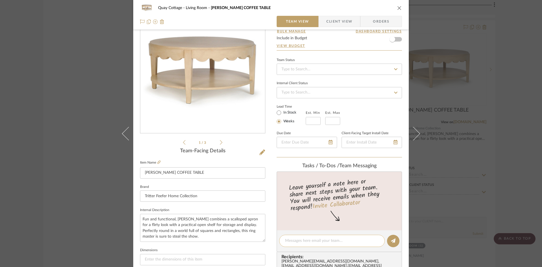
click at [307, 240] on textarea at bounding box center [332, 241] width 94 height 6
type textarea "$1799 net"
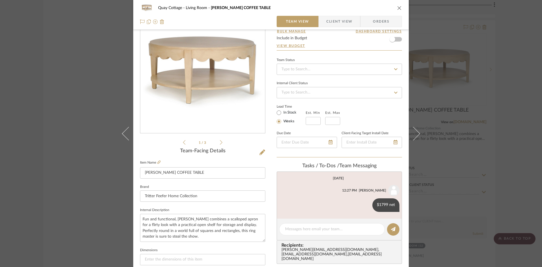
click at [397, 6] on icon "close" at bounding box center [399, 8] width 5 height 5
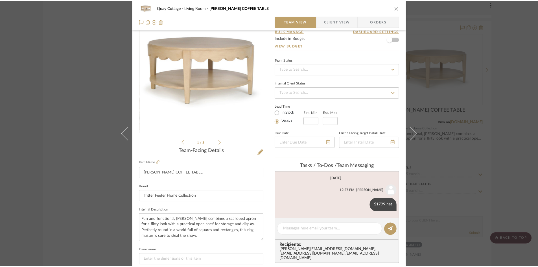
scroll to position [1421, 0]
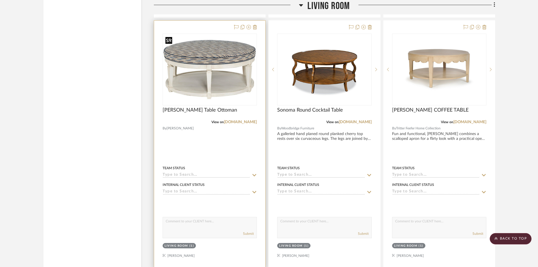
click at [205, 67] on img "0" at bounding box center [209, 69] width 93 height 70
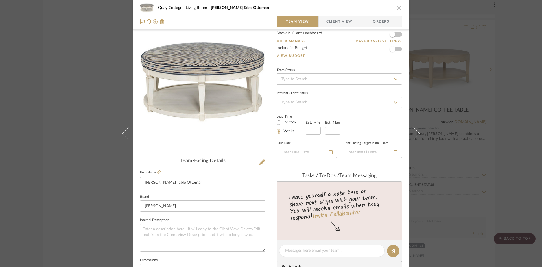
scroll to position [56, 0]
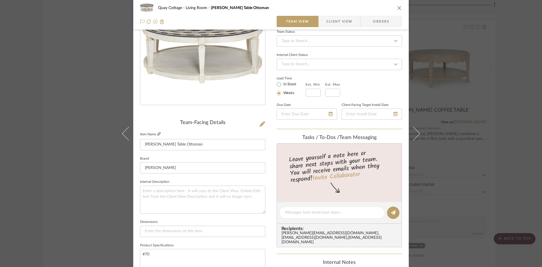
click at [158, 133] on icon at bounding box center [158, 133] width 3 height 3
click at [321, 212] on textarea at bounding box center [332, 212] width 94 height 6
type textarea "$1235 net COM, 3.5 yds for 3-13" repeat"
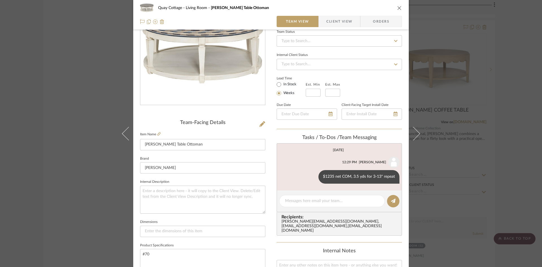
click at [398, 7] on icon "close" at bounding box center [399, 8] width 5 height 5
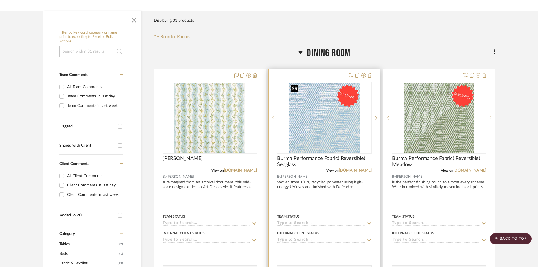
scroll to position [94, 0]
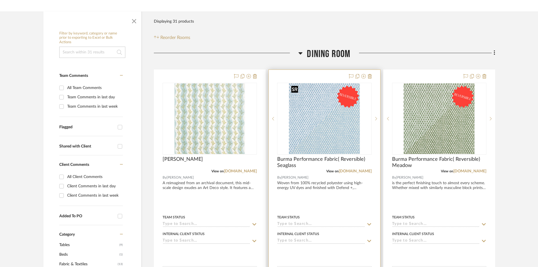
click at [349, 129] on img "0" at bounding box center [324, 118] width 71 height 71
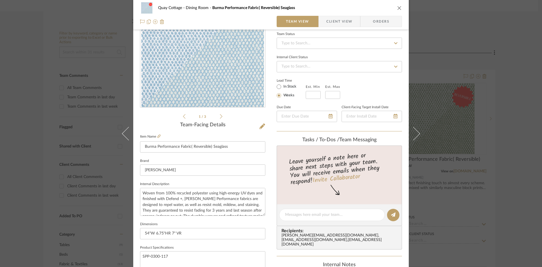
scroll to position [56, 0]
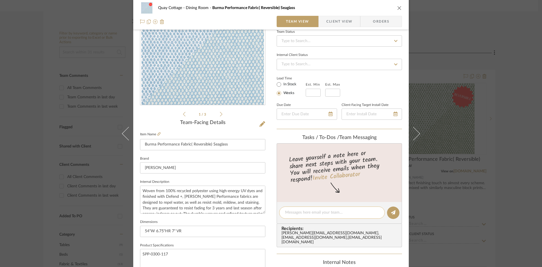
click at [299, 213] on textarea at bounding box center [332, 212] width 94 height 6
type textarea "$221 Retail, $158 net"
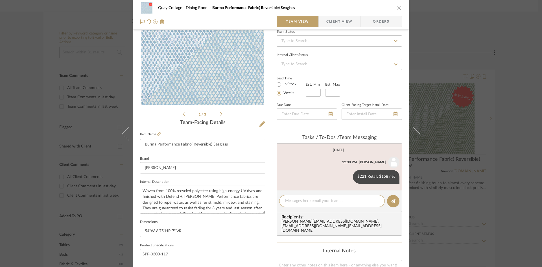
click at [397, 9] on icon "close" at bounding box center [399, 8] width 5 height 5
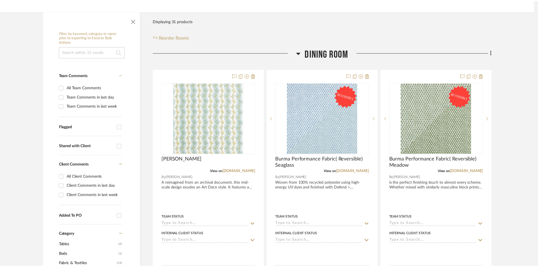
scroll to position [94, 0]
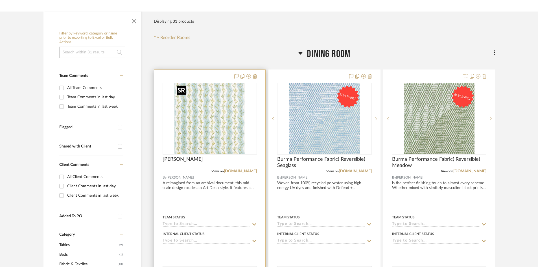
click at [220, 126] on img "0" at bounding box center [209, 118] width 71 height 71
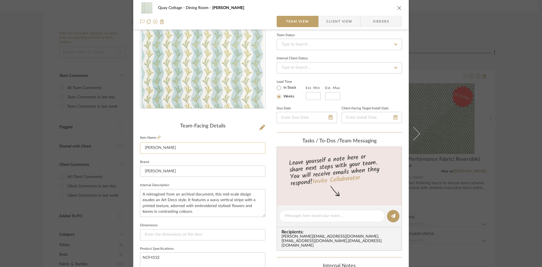
scroll to position [56, 0]
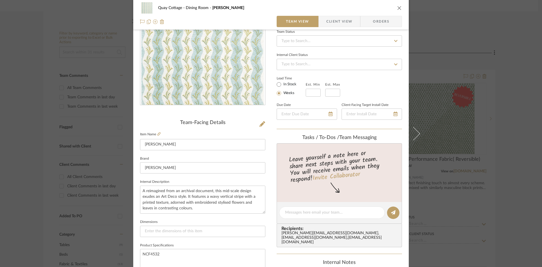
click at [397, 7] on icon "close" at bounding box center [399, 8] width 5 height 5
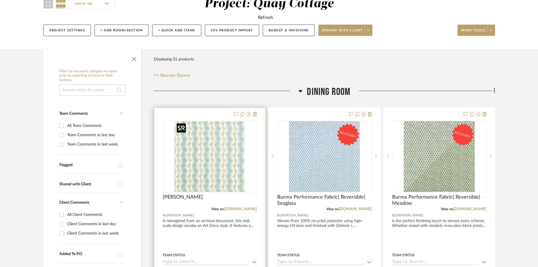
click at [198, 166] on img "0" at bounding box center [209, 156] width 71 height 71
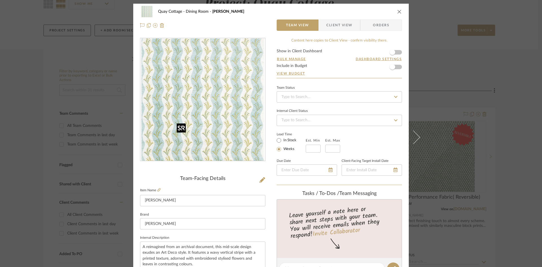
scroll to position [0, 0]
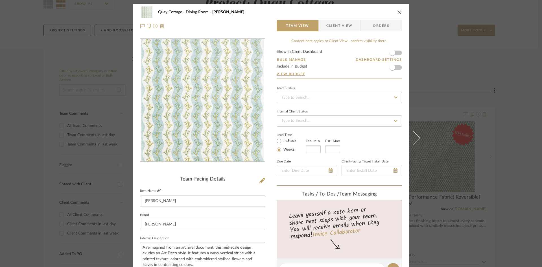
click at [157, 189] on icon at bounding box center [158, 190] width 3 height 3
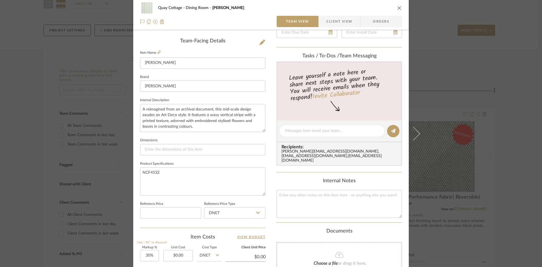
scroll to position [141, 0]
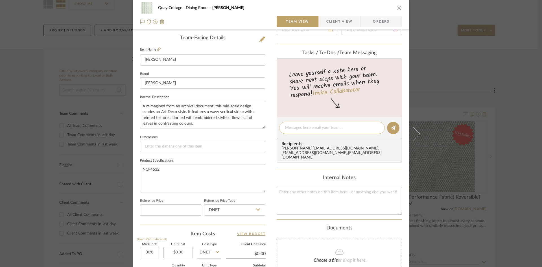
click at [336, 129] on textarea at bounding box center [332, 128] width 94 height 6
click at [398, 6] on icon "close" at bounding box center [399, 8] width 5 height 5
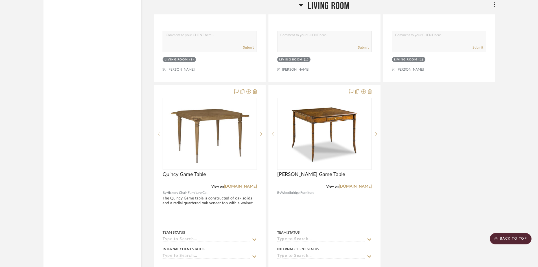
scroll to position [1609, 0]
